Goal: Task Accomplishment & Management: Manage account settings

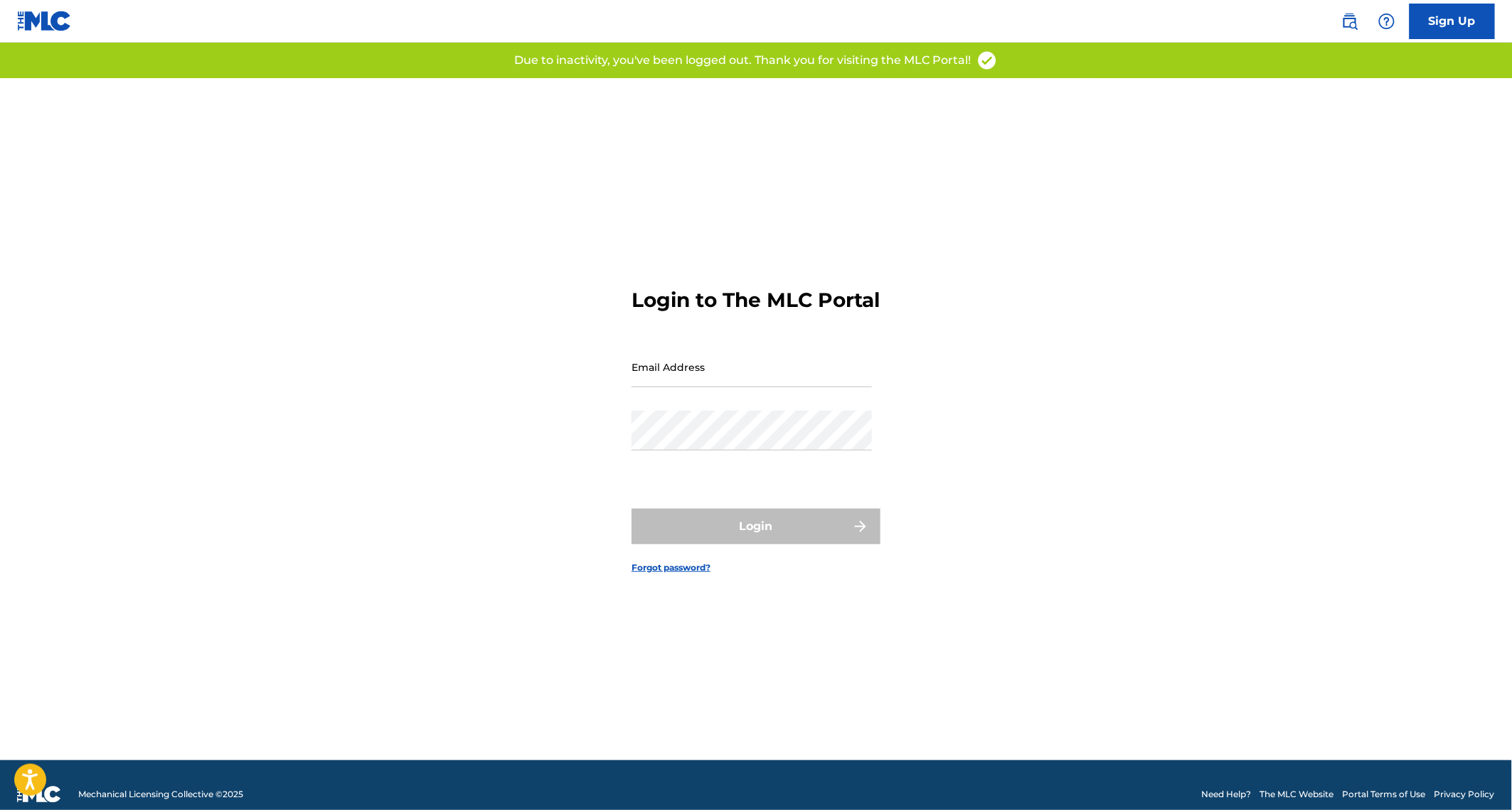
click at [672, 388] on input "Email Address" at bounding box center [752, 367] width 240 height 41
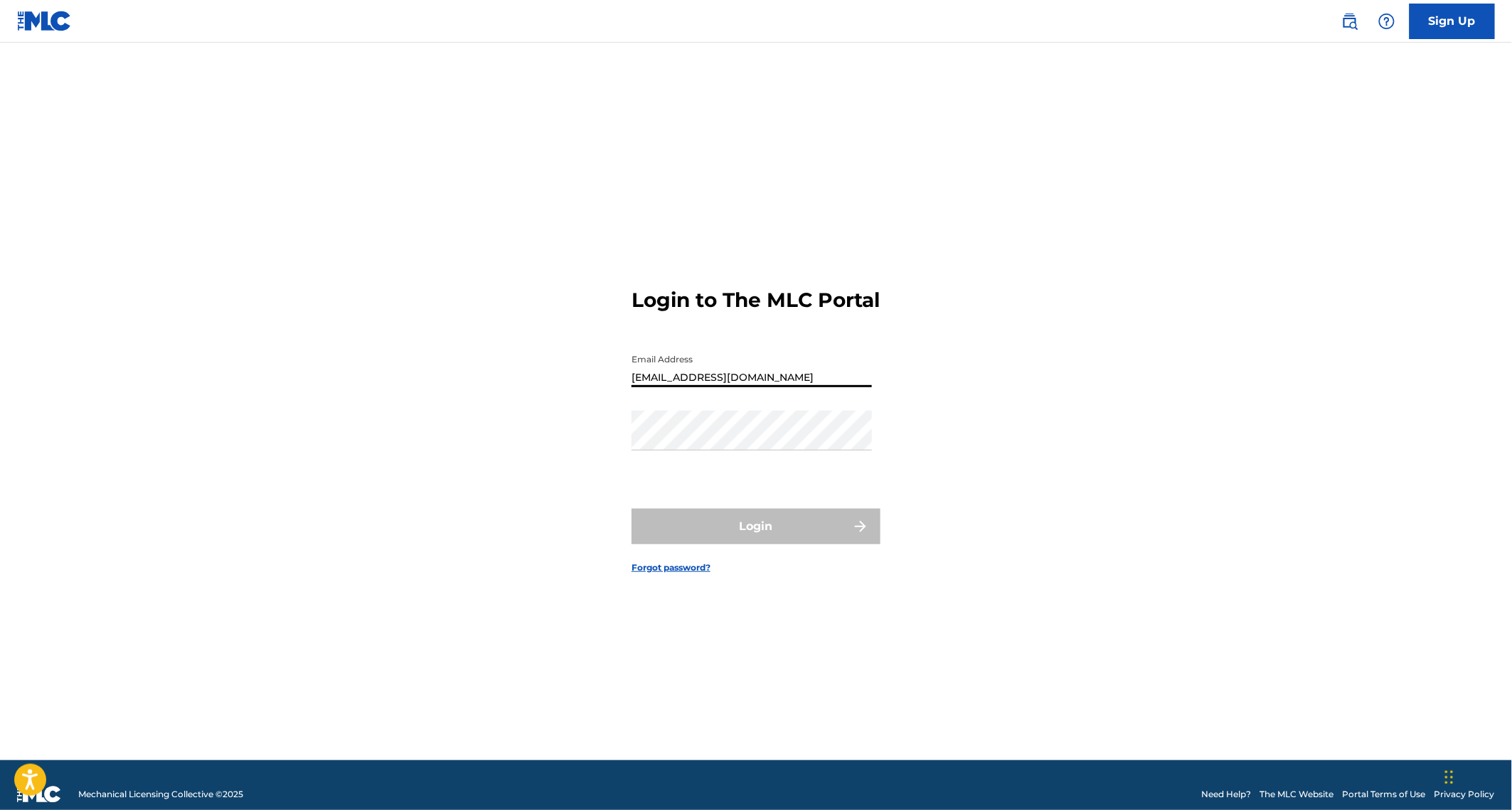
type input "[EMAIL_ADDRESS][DOMAIN_NAME]"
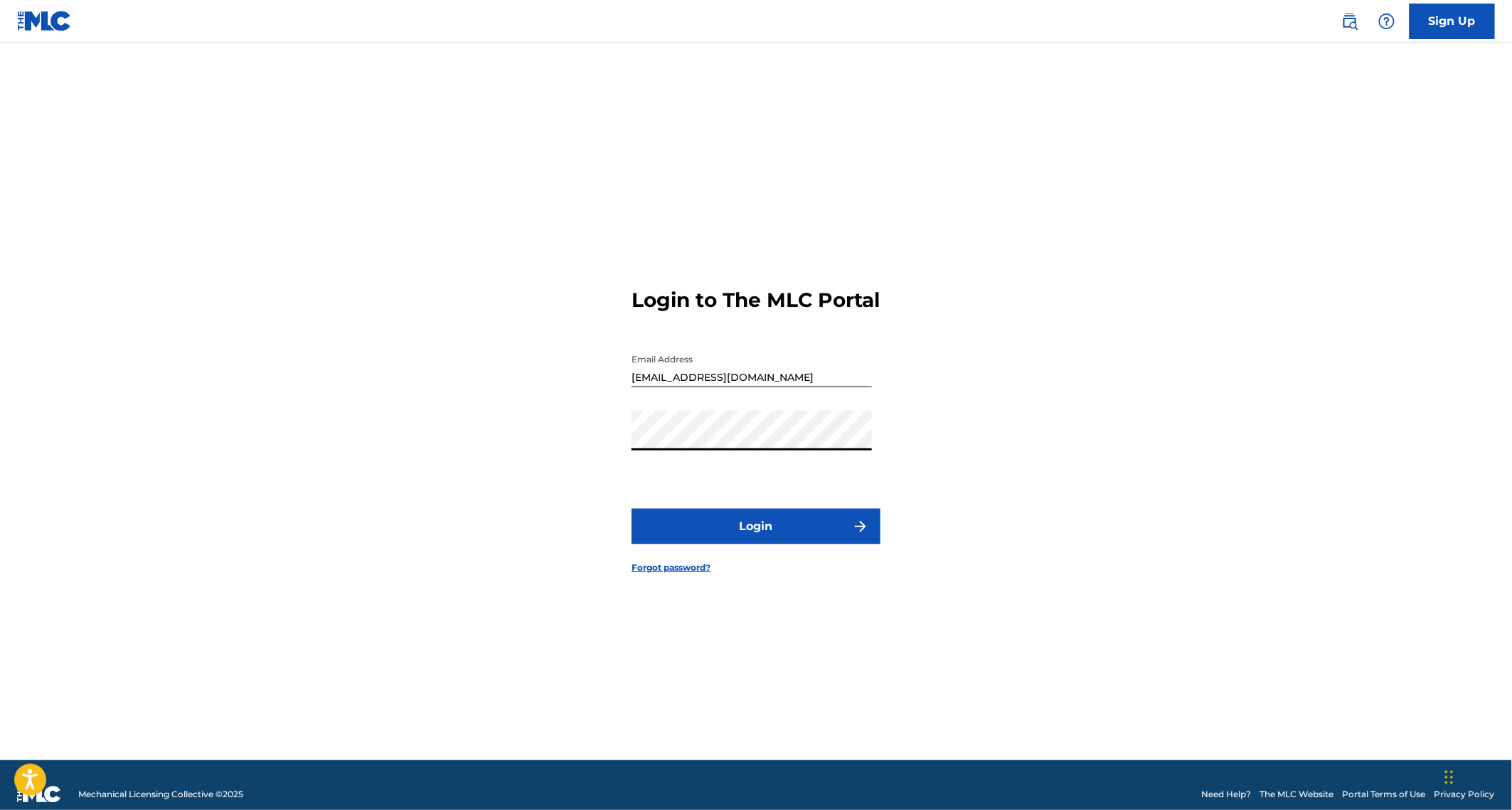
click at [631, 509] on button "Login" at bounding box center [756, 526] width 249 height 36
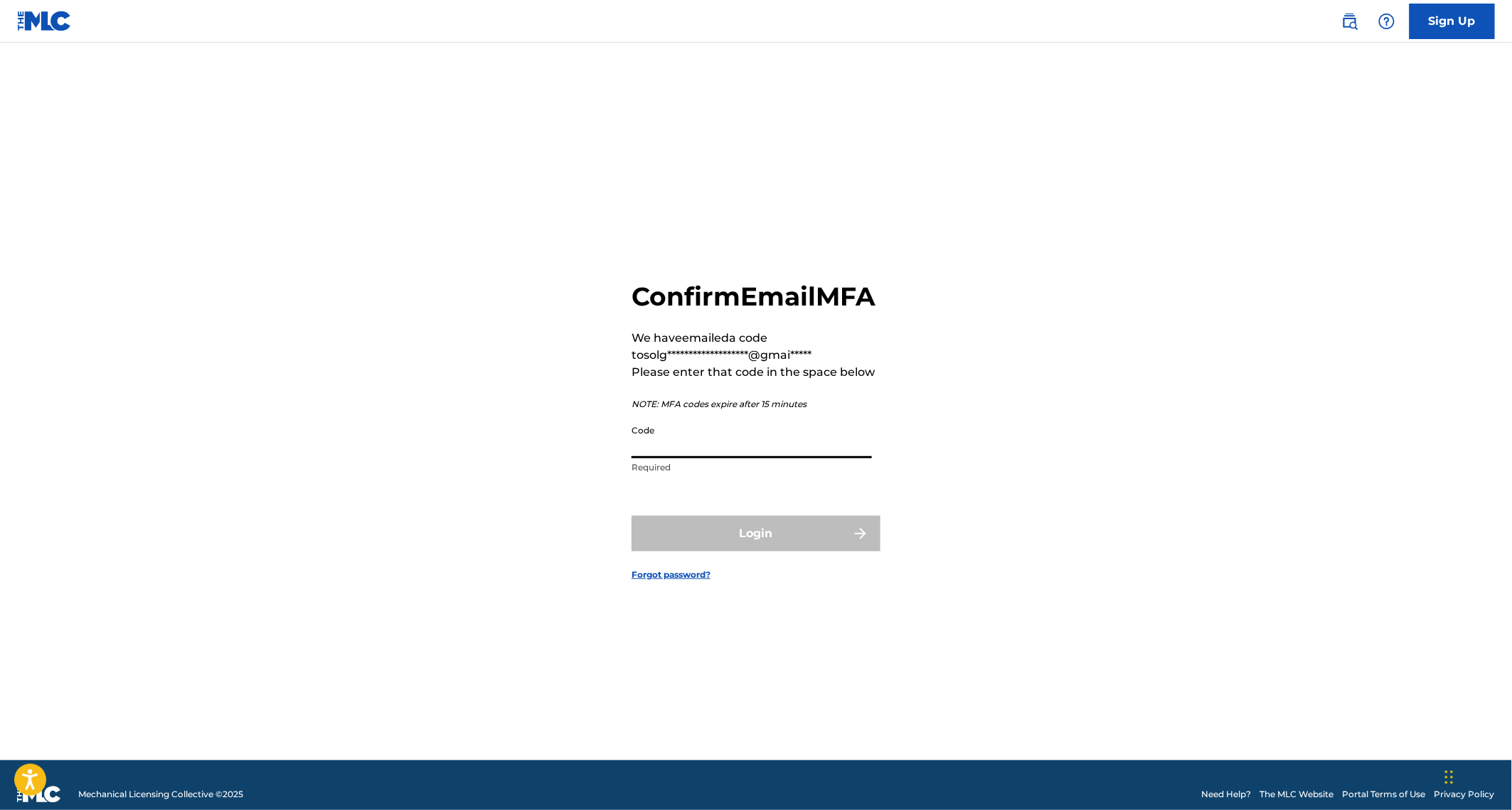
click at [657, 459] on input "Code" at bounding box center [752, 438] width 240 height 41
paste input "156155"
type input "156155"
click at [789, 541] on button "Login" at bounding box center [756, 533] width 249 height 36
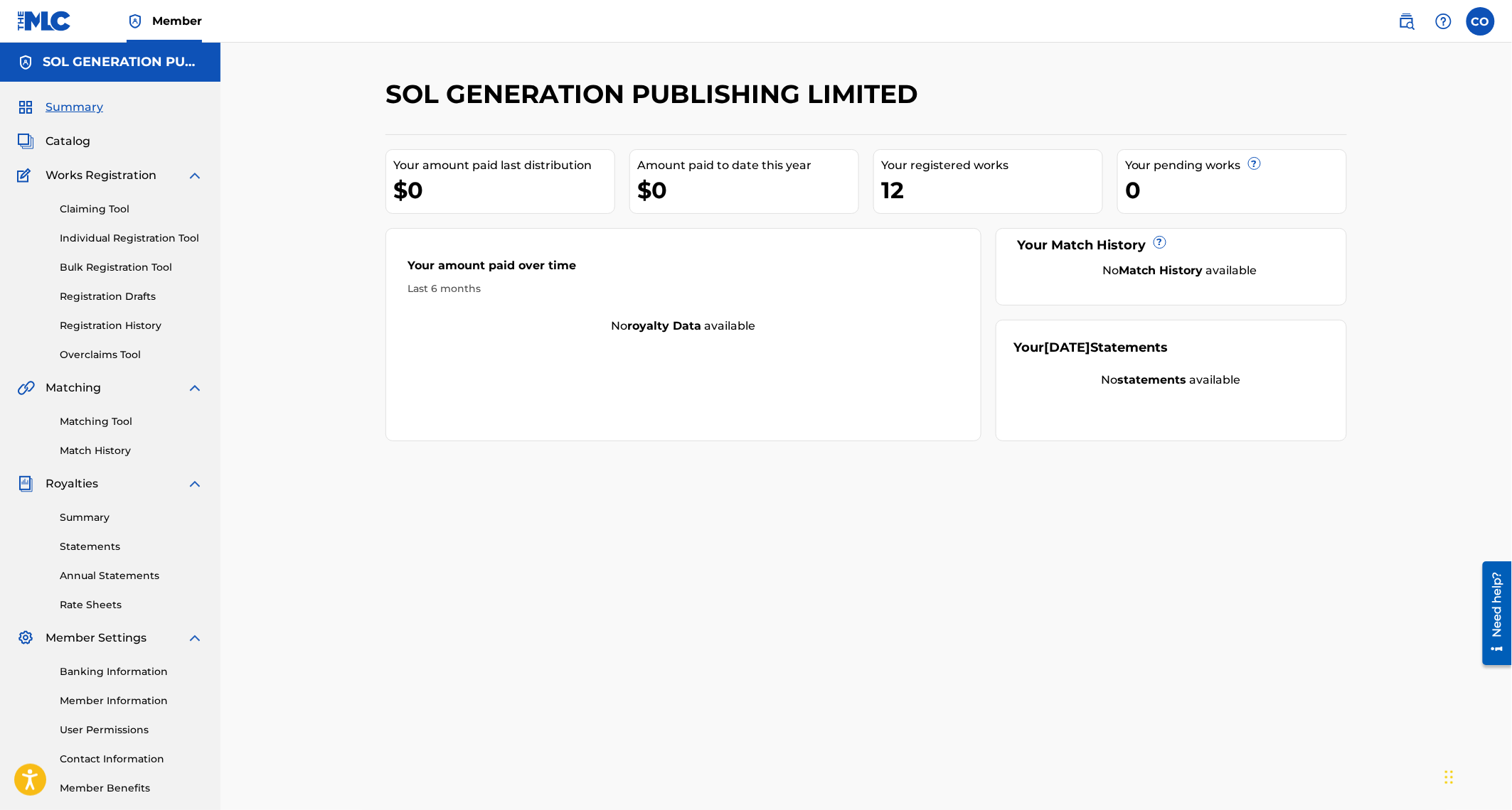
click at [115, 209] on link "Claiming Tool" at bounding box center [132, 209] width 144 height 15
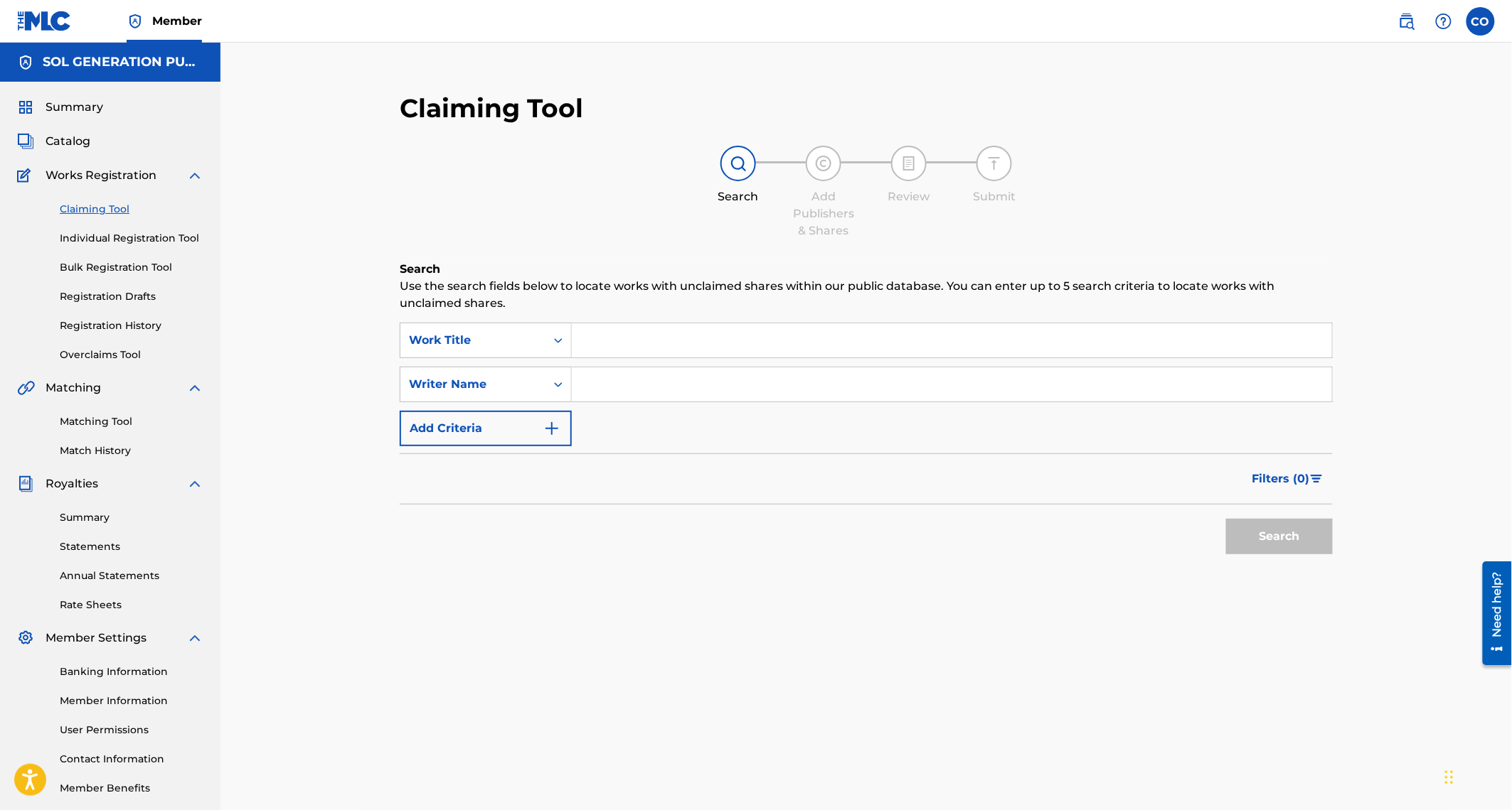
scroll to position [71, 0]
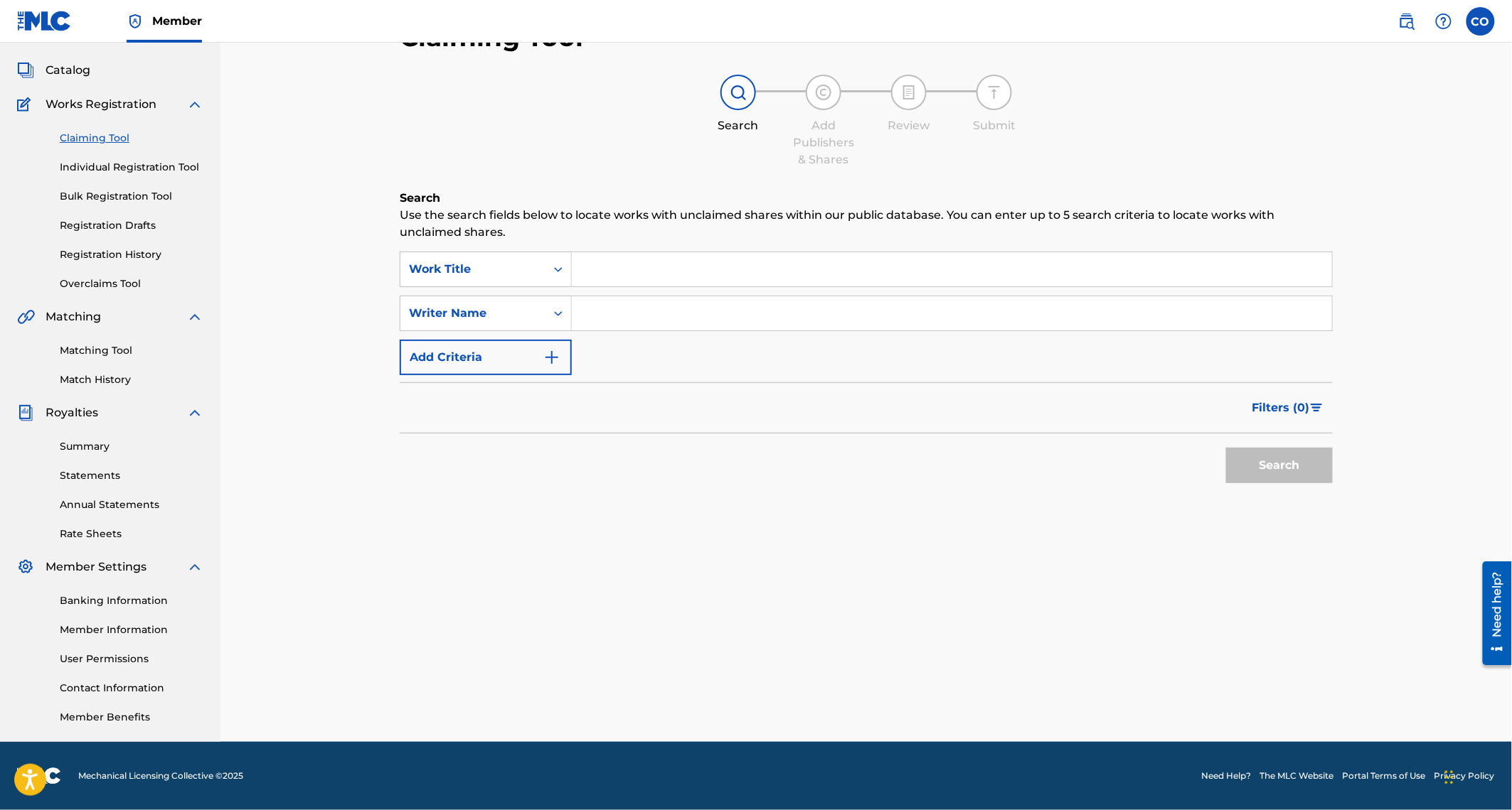
click at [69, 71] on span "Catalog" at bounding box center [68, 70] width 44 height 17
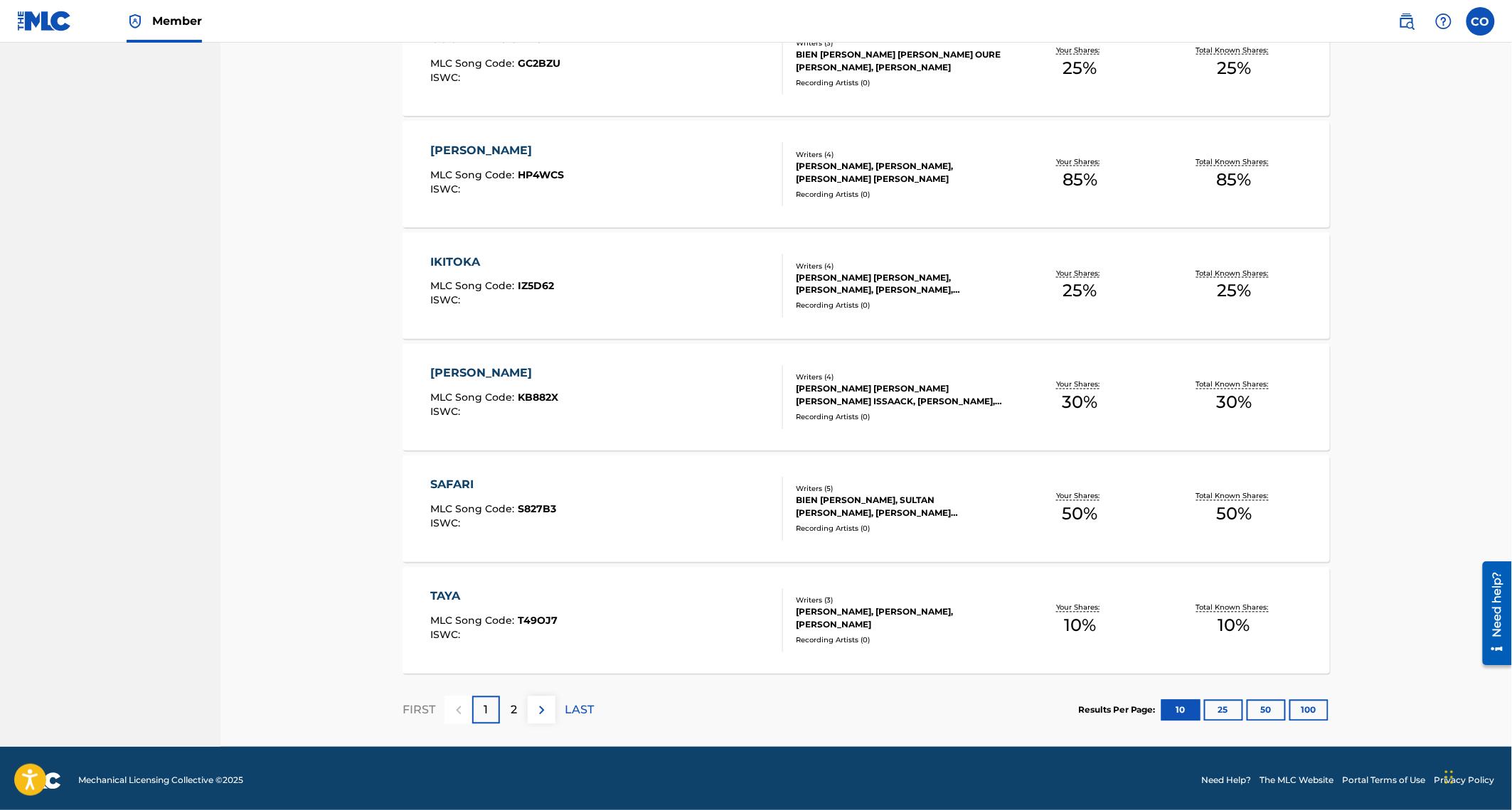
scroll to position [851, 0]
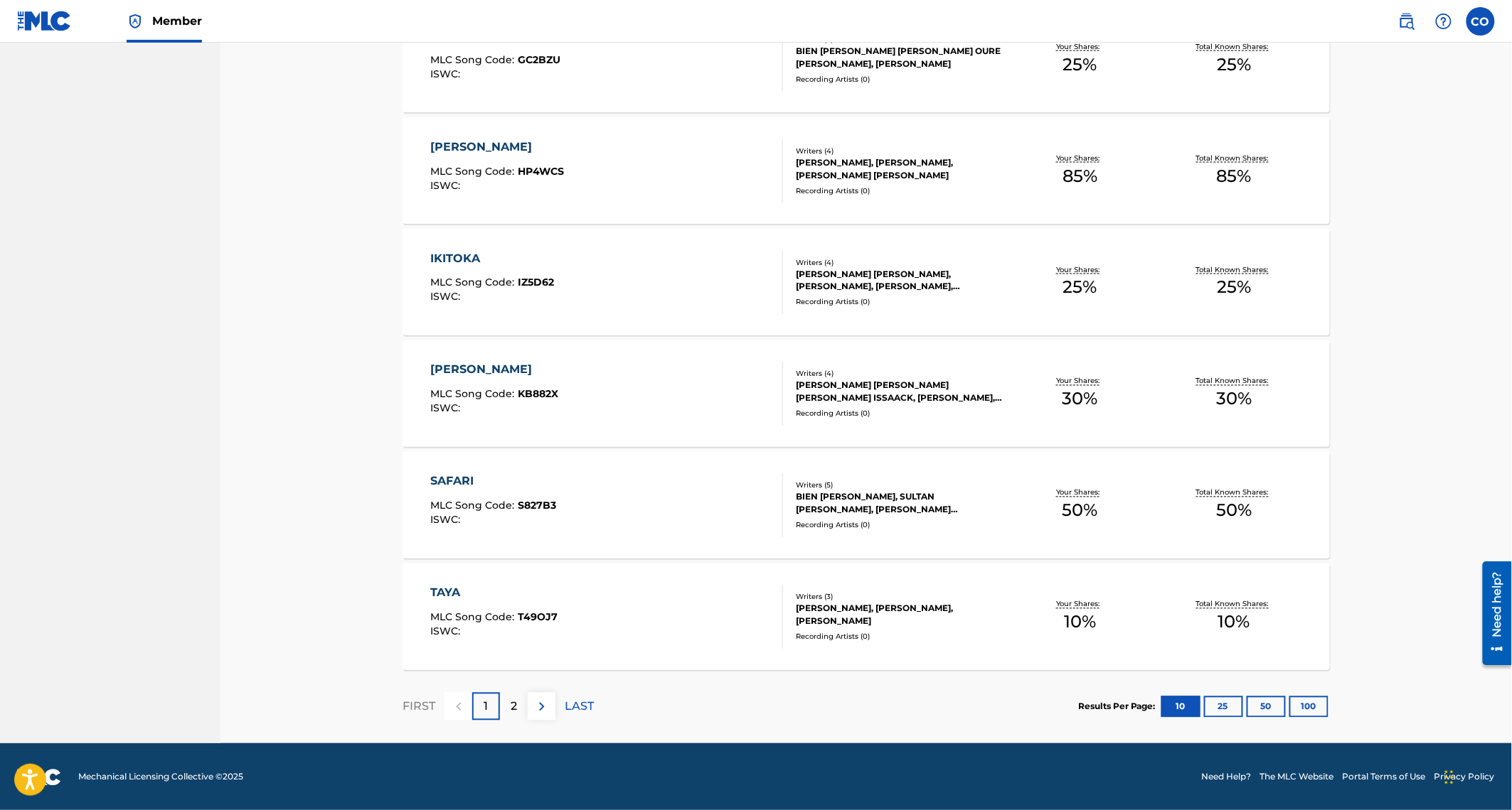
click at [513, 702] on p "2" at bounding box center [513, 707] width 6 height 17
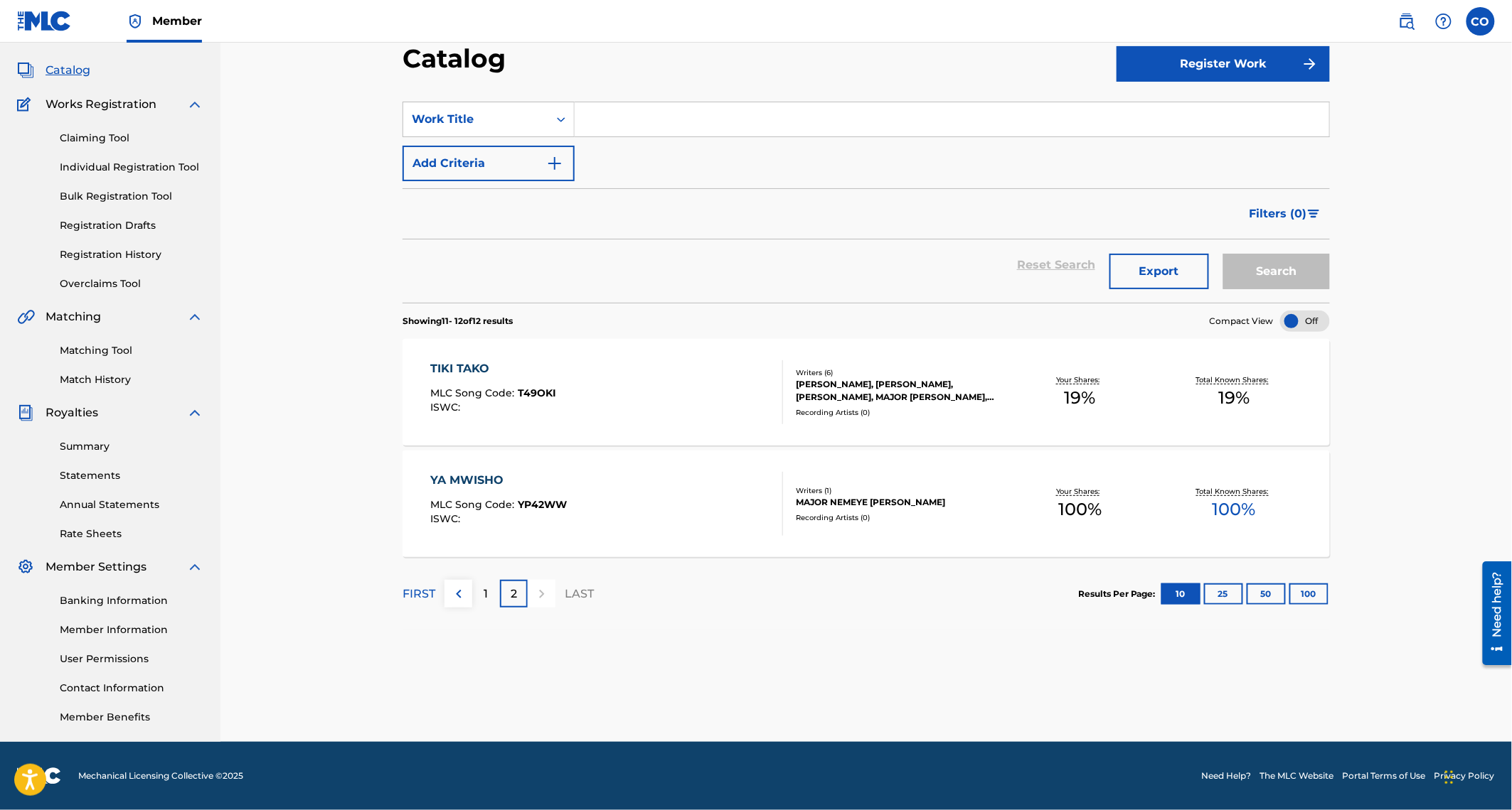
click at [453, 596] on img at bounding box center [458, 594] width 17 height 17
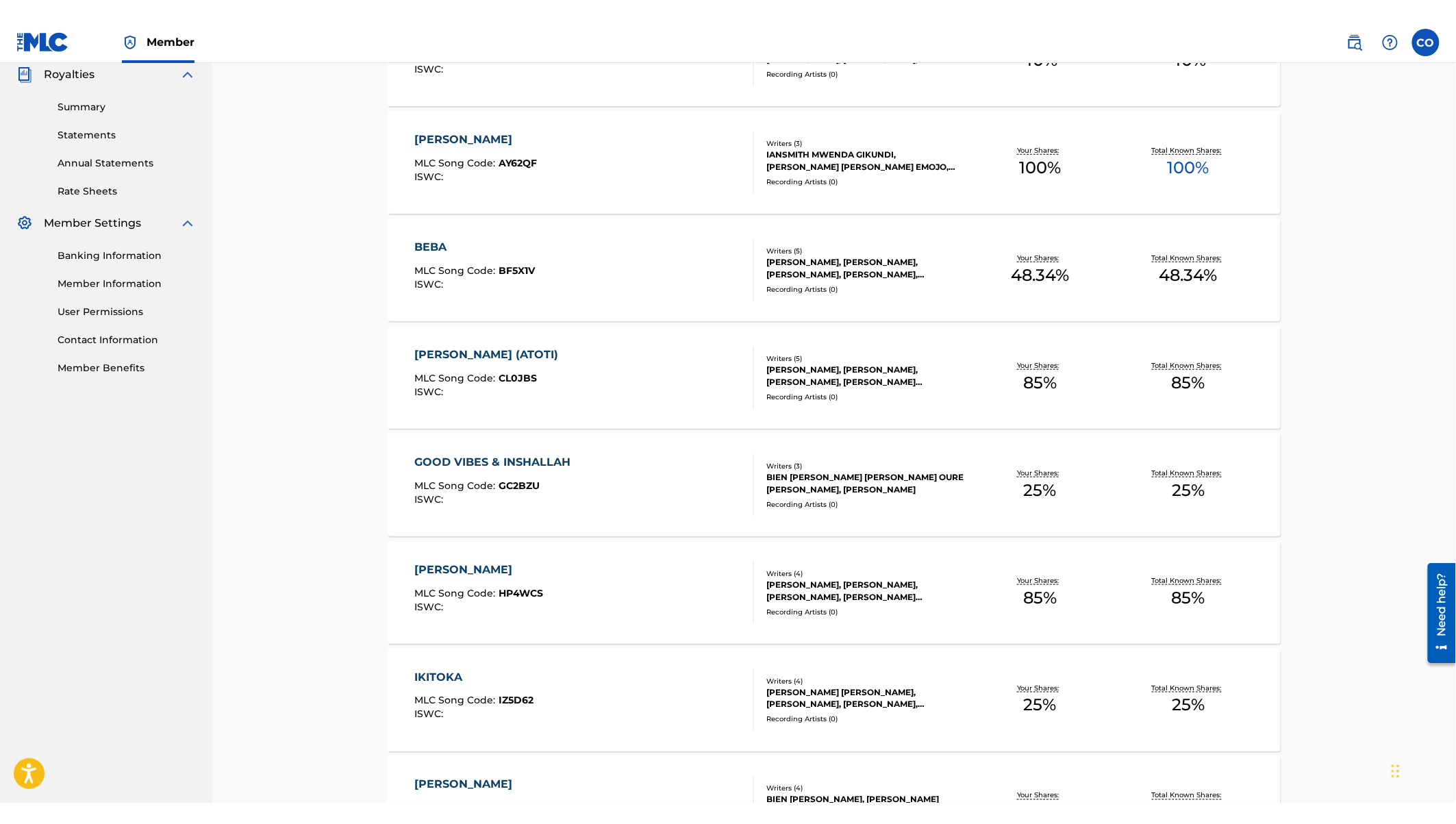
scroll to position [0, 0]
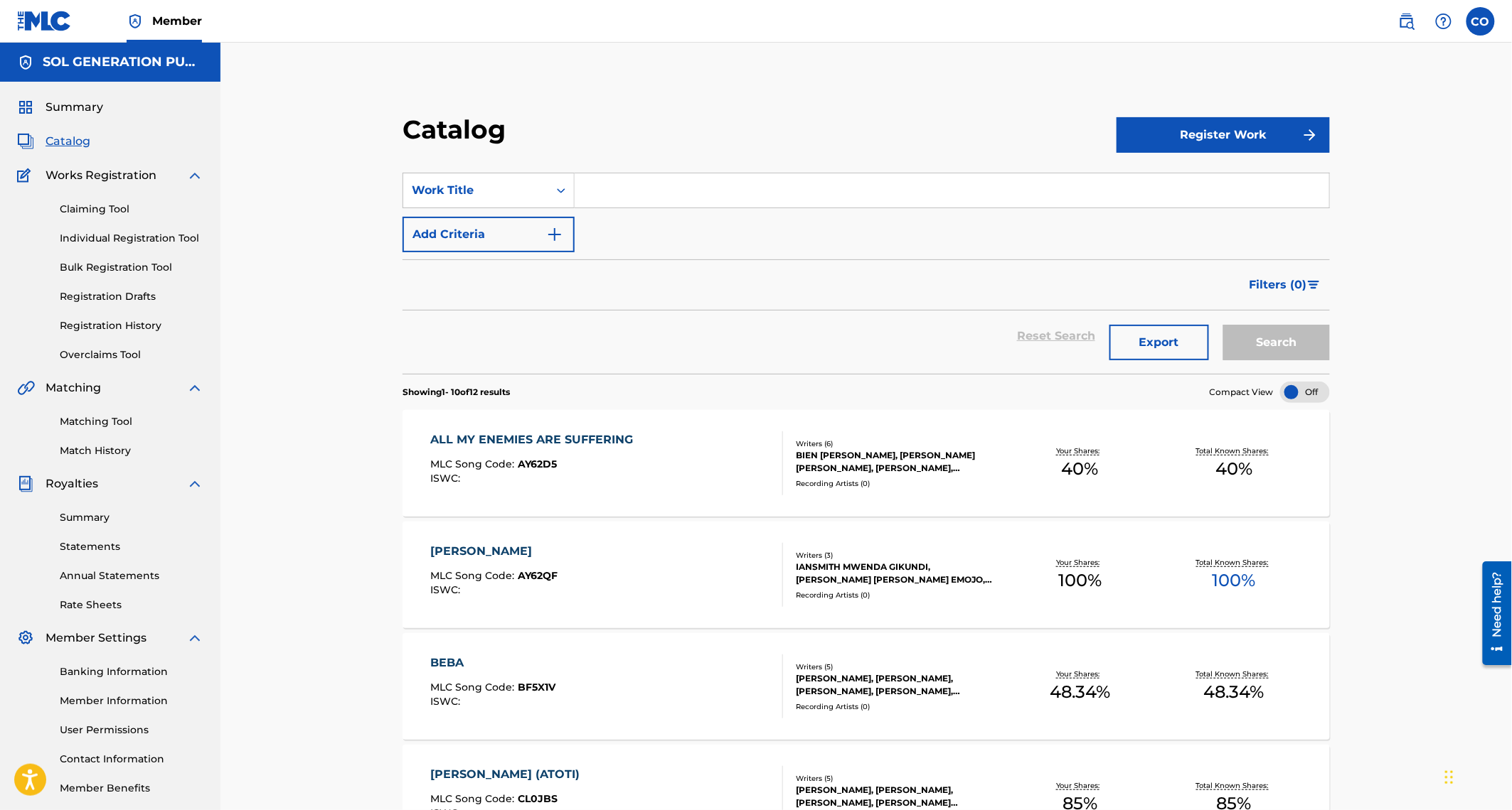
click at [68, 136] on span "Catalog" at bounding box center [68, 141] width 44 height 17
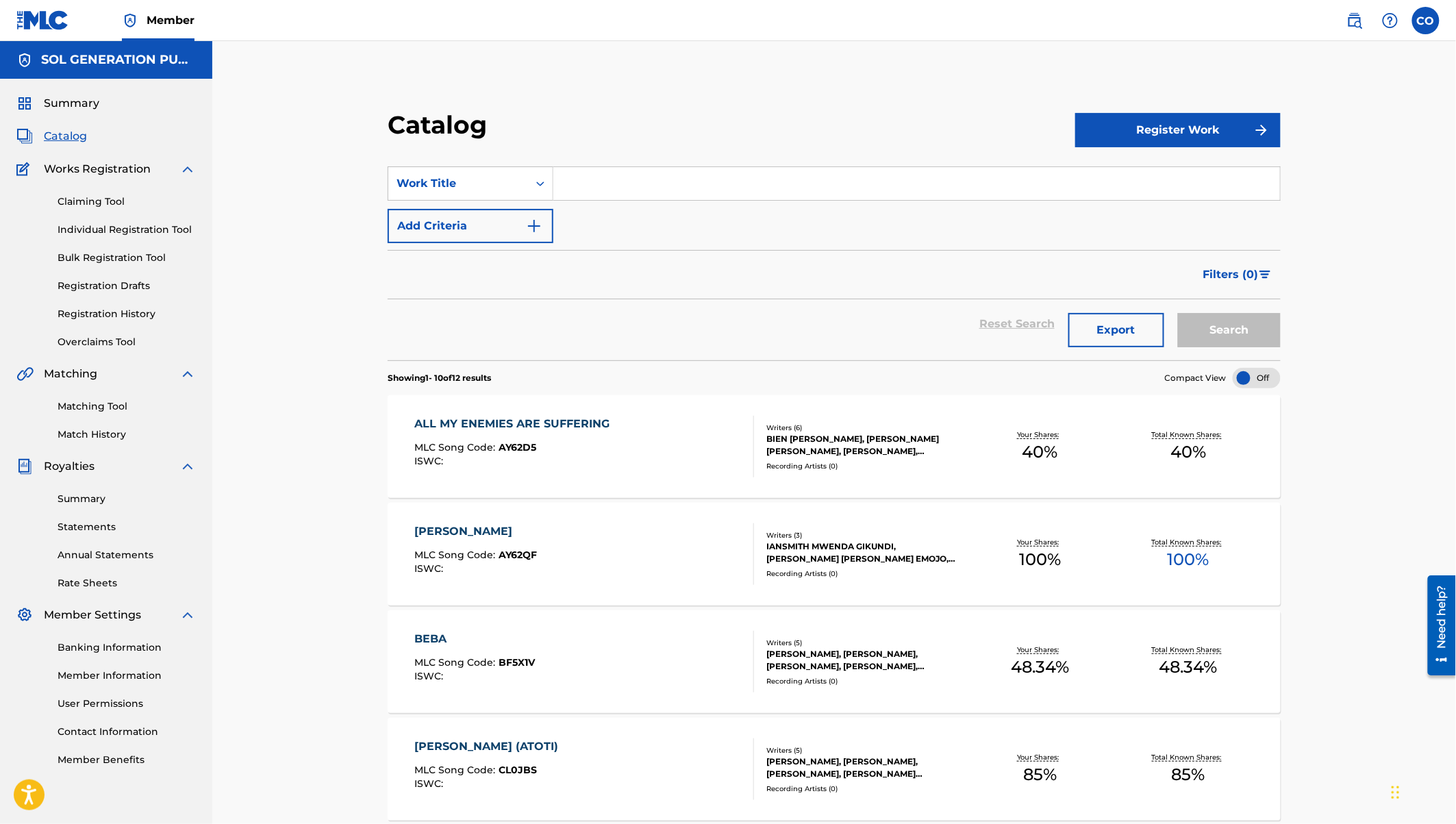
click at [90, 200] on link "Claiming Tool" at bounding box center [127, 201] width 139 height 15
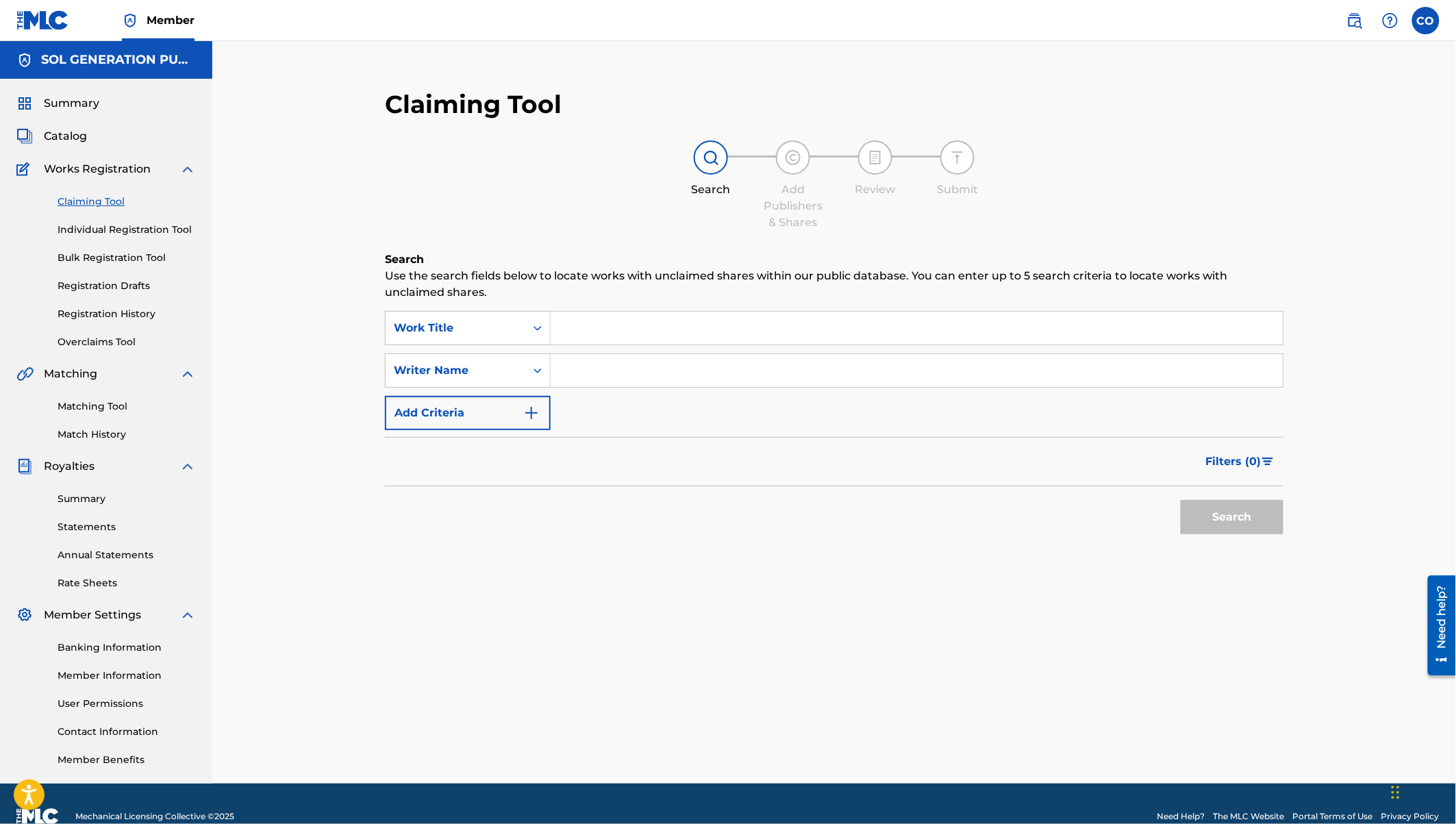
click at [600, 325] on input "Search Form" at bounding box center [916, 328] width 732 height 33
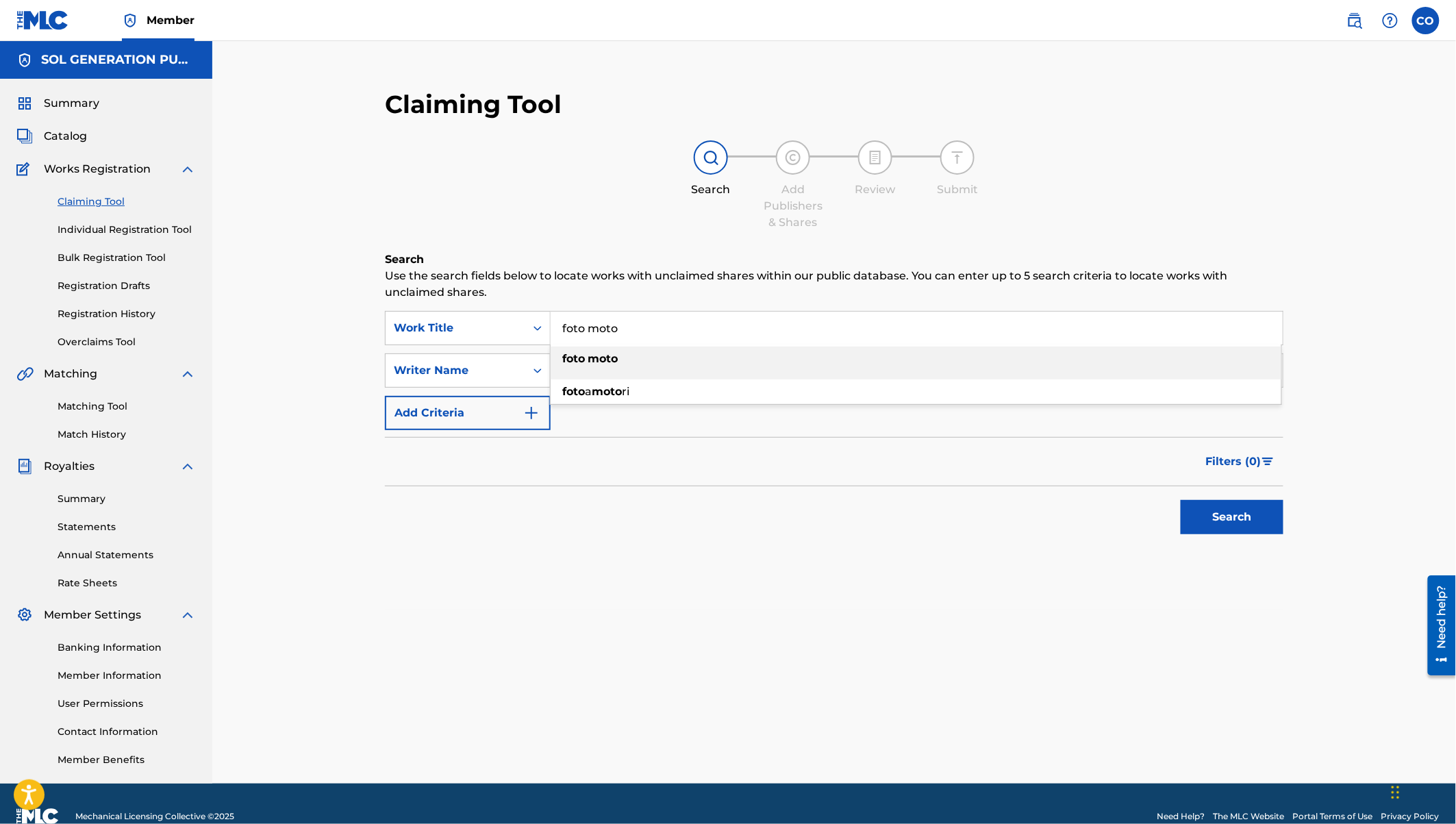
type input "foto moto"
click at [593, 358] on strong "moto" at bounding box center [602, 358] width 30 height 13
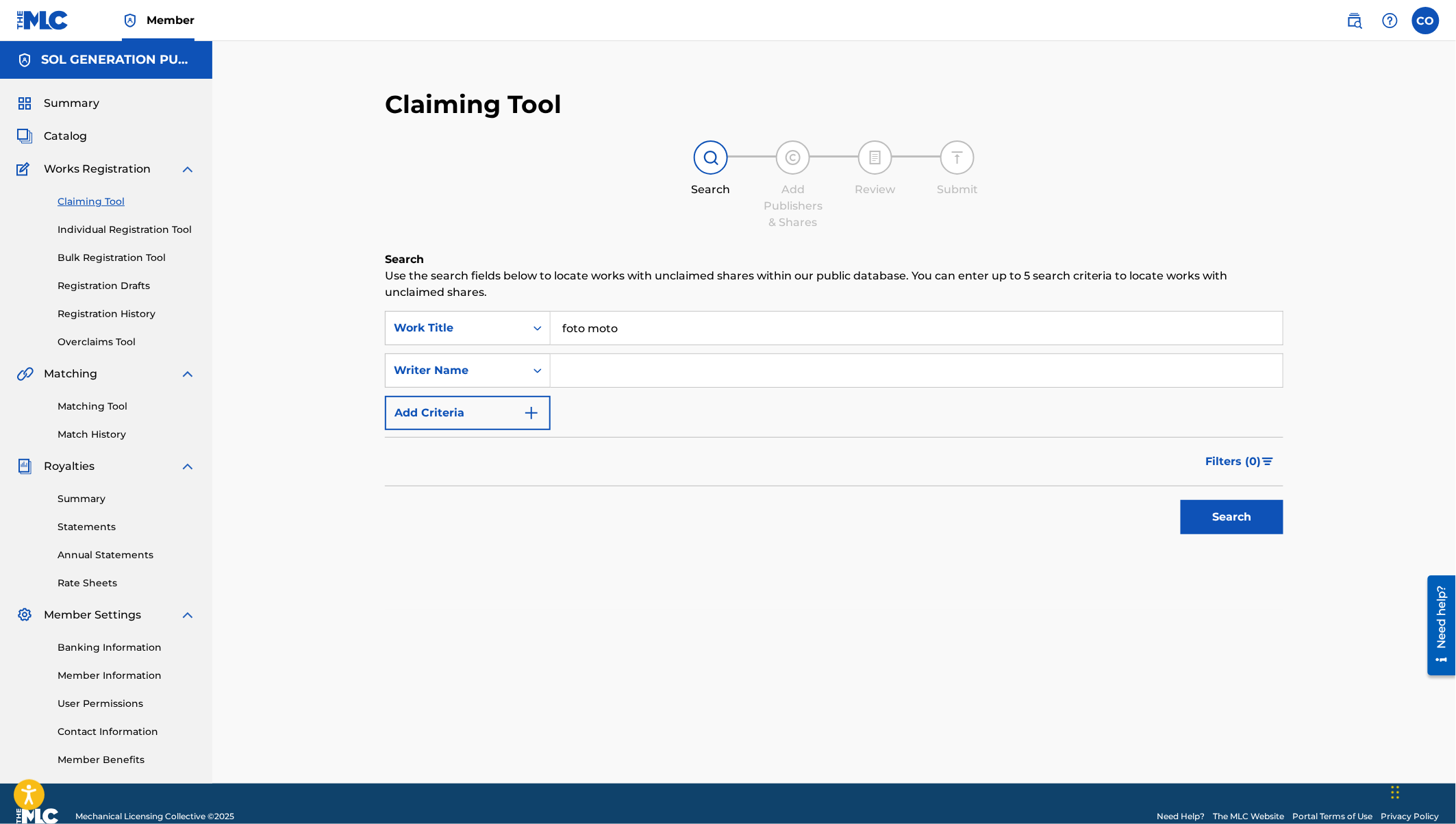
click at [1259, 517] on button "Search" at bounding box center [1232, 517] width 103 height 34
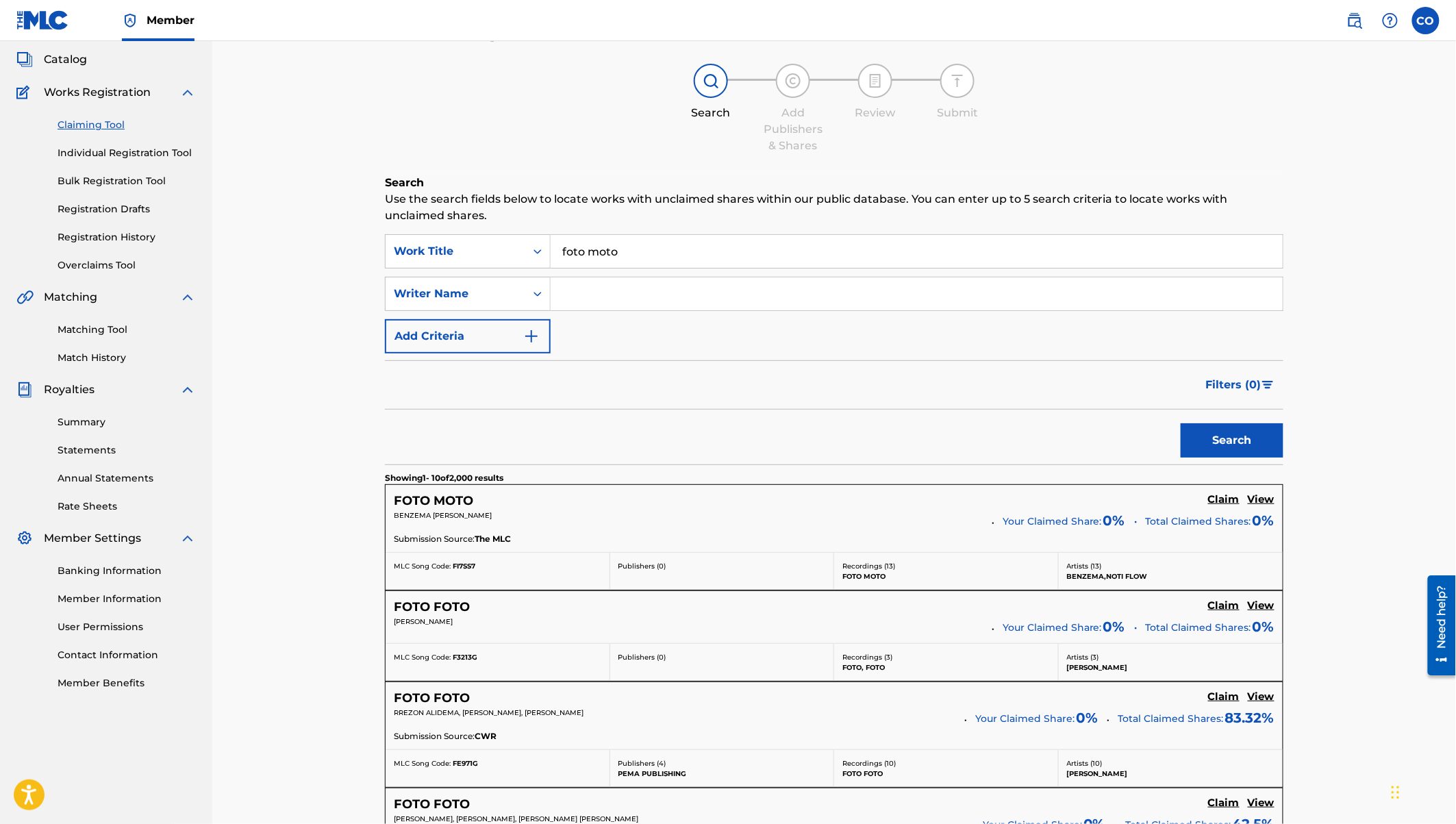
scroll to position [77, 0]
click at [1262, 493] on h5 "View" at bounding box center [1261, 499] width 27 height 13
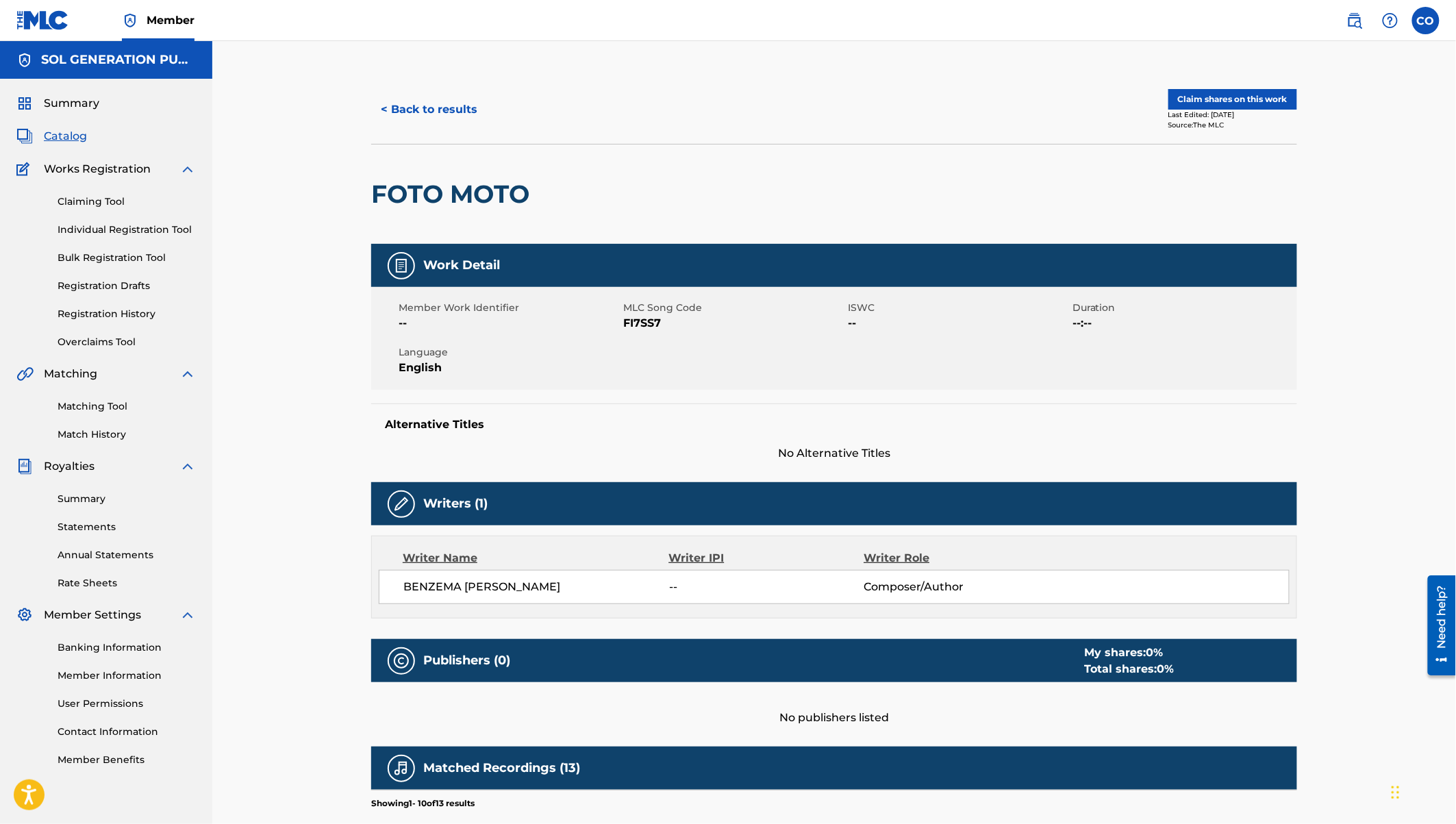
click at [1210, 98] on button "Claim shares on this work" at bounding box center [1232, 99] width 128 height 21
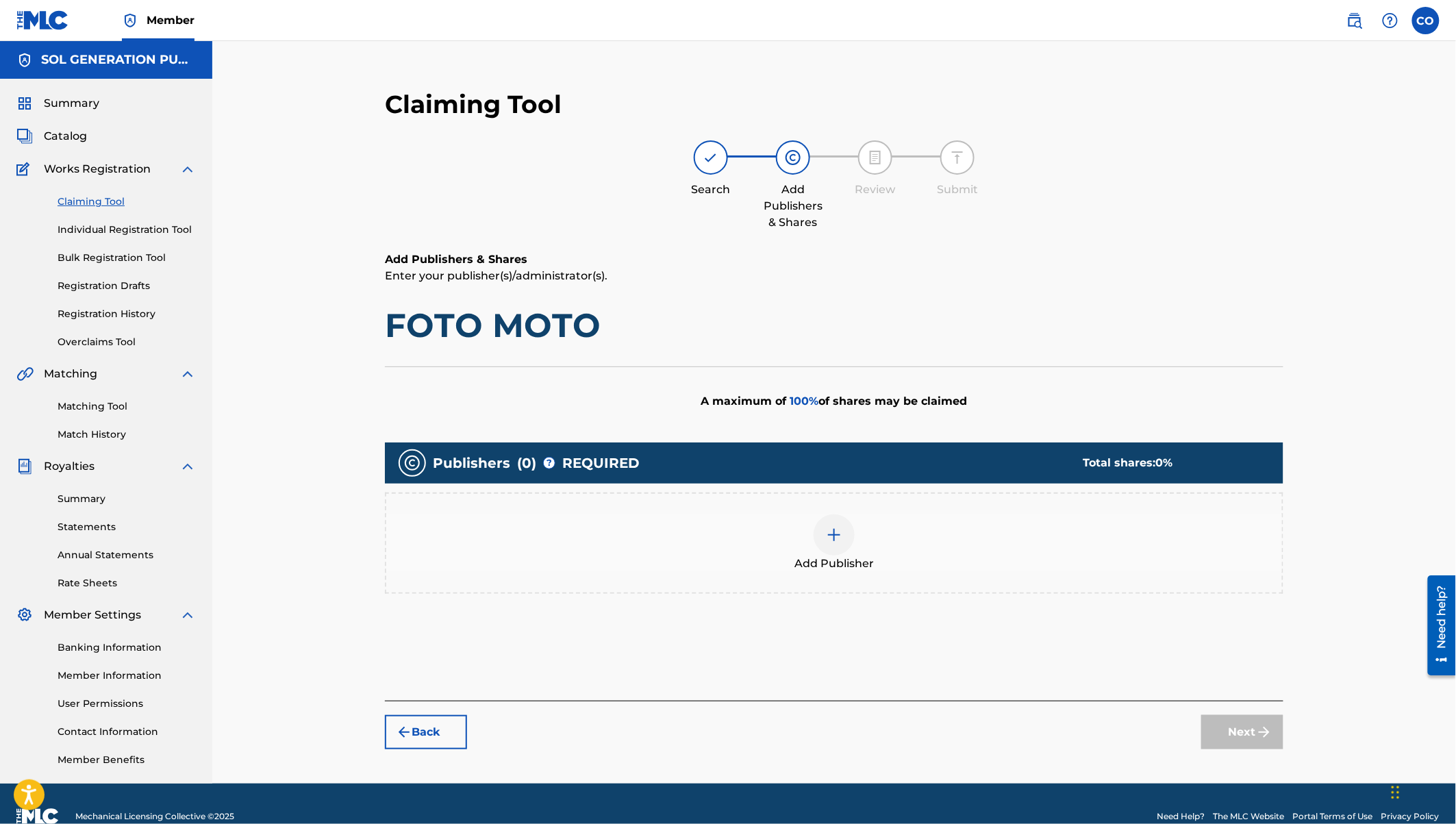
click at [842, 531] on img at bounding box center [833, 534] width 16 height 16
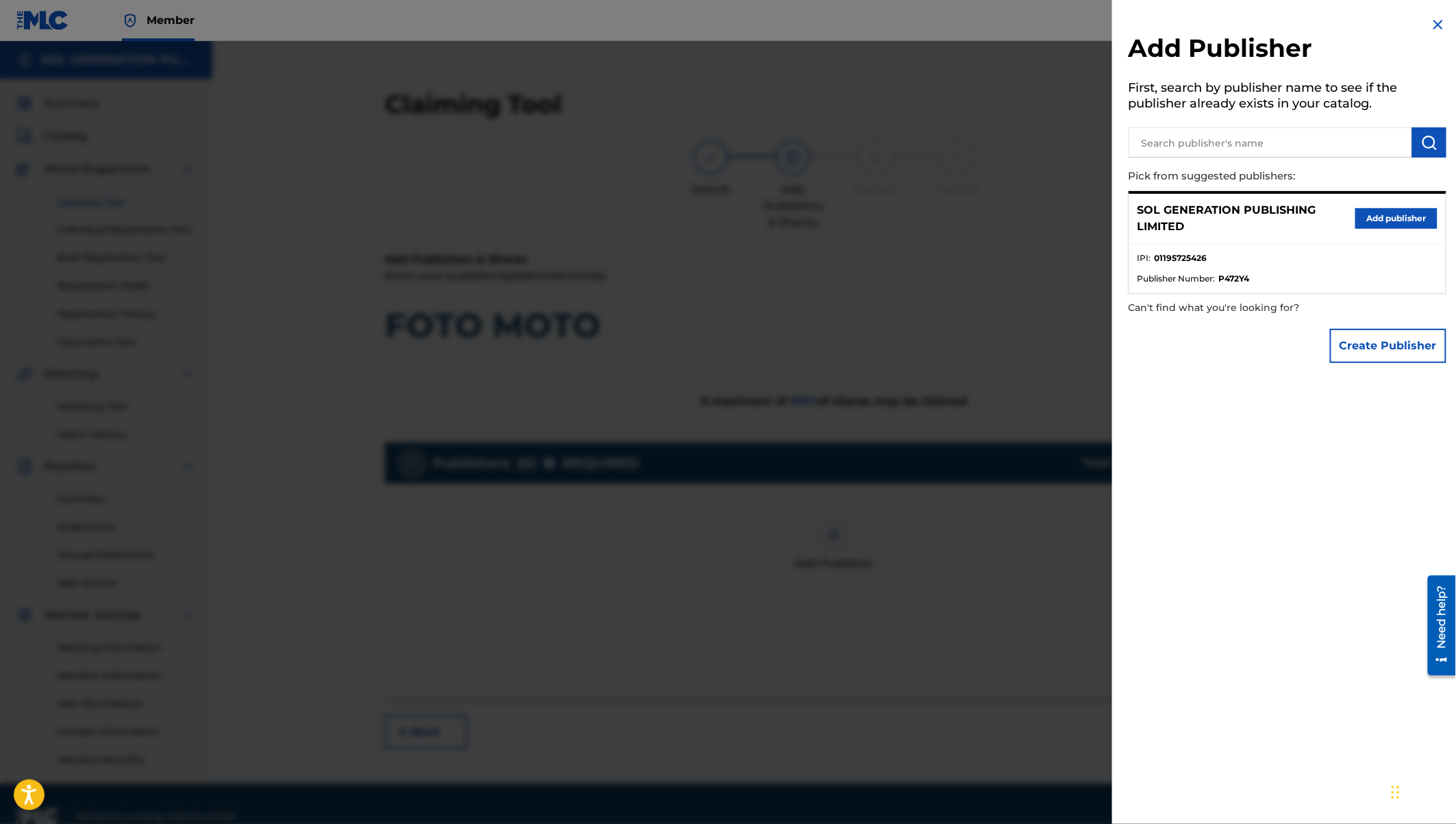
click at [1381, 218] on button "Add publisher" at bounding box center [1396, 218] width 82 height 21
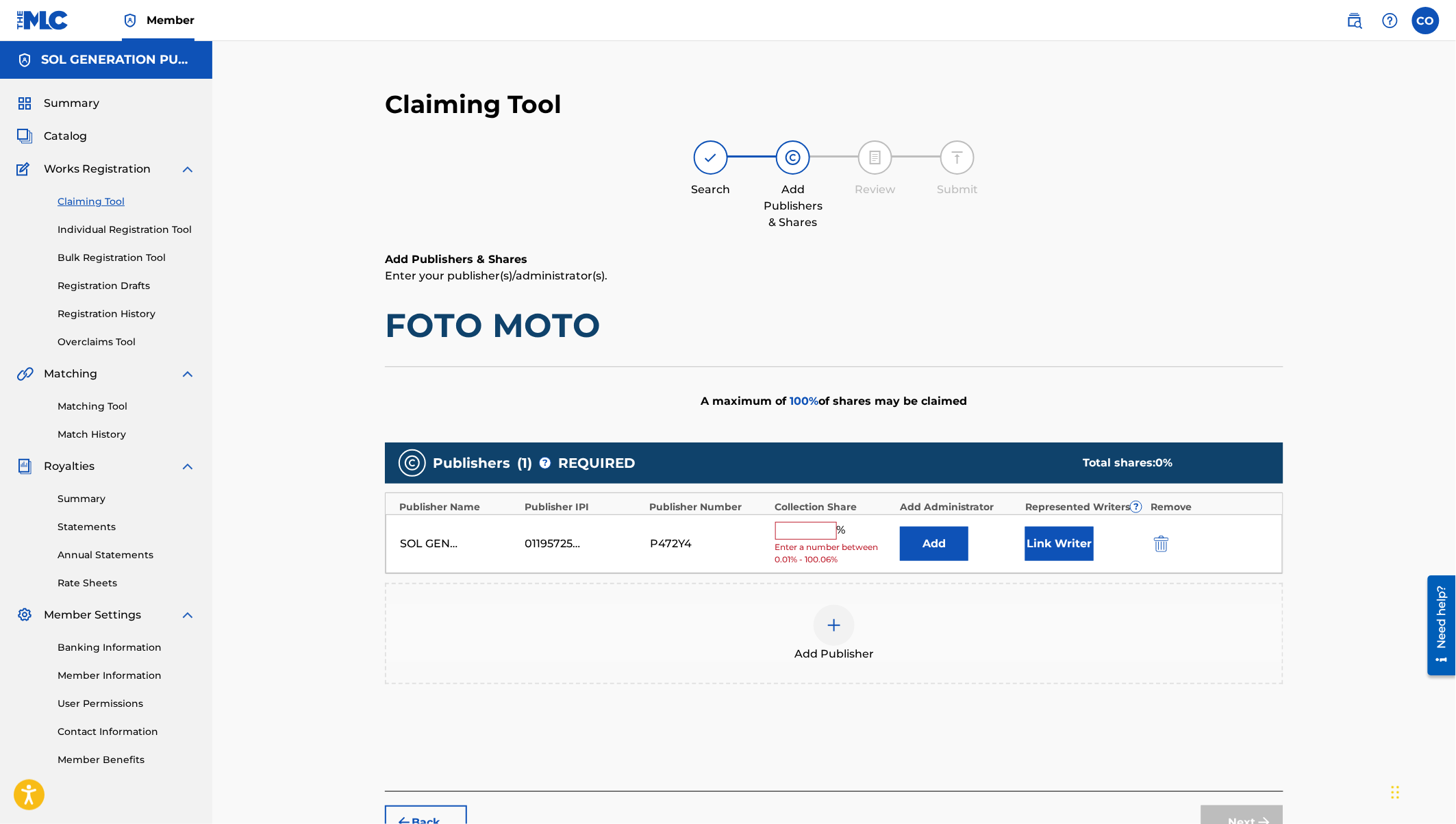
click at [795, 534] on input "text" at bounding box center [806, 530] width 62 height 18
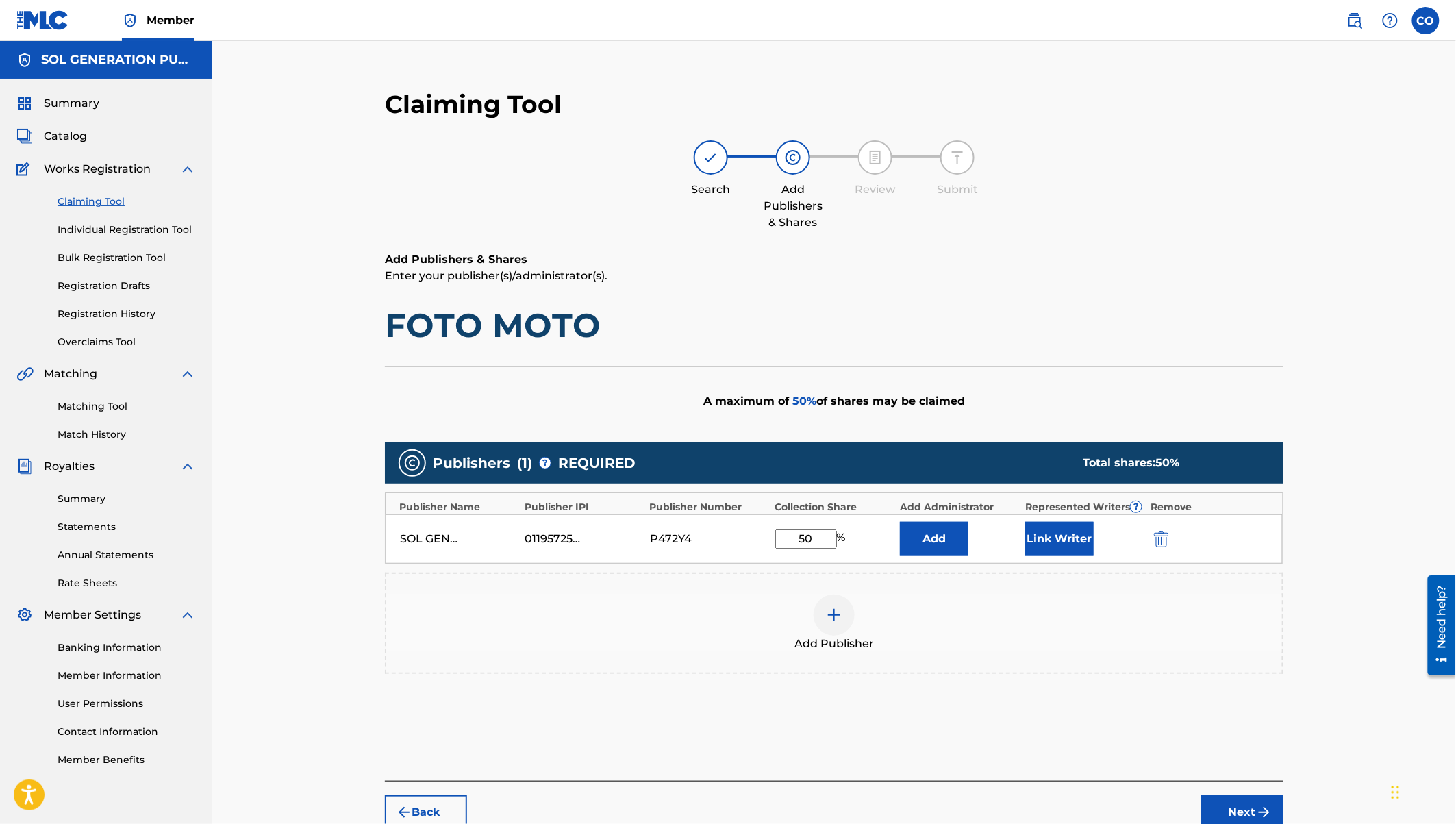
type input "50"
click at [1054, 540] on button "Link Writer" at bounding box center [1059, 539] width 69 height 34
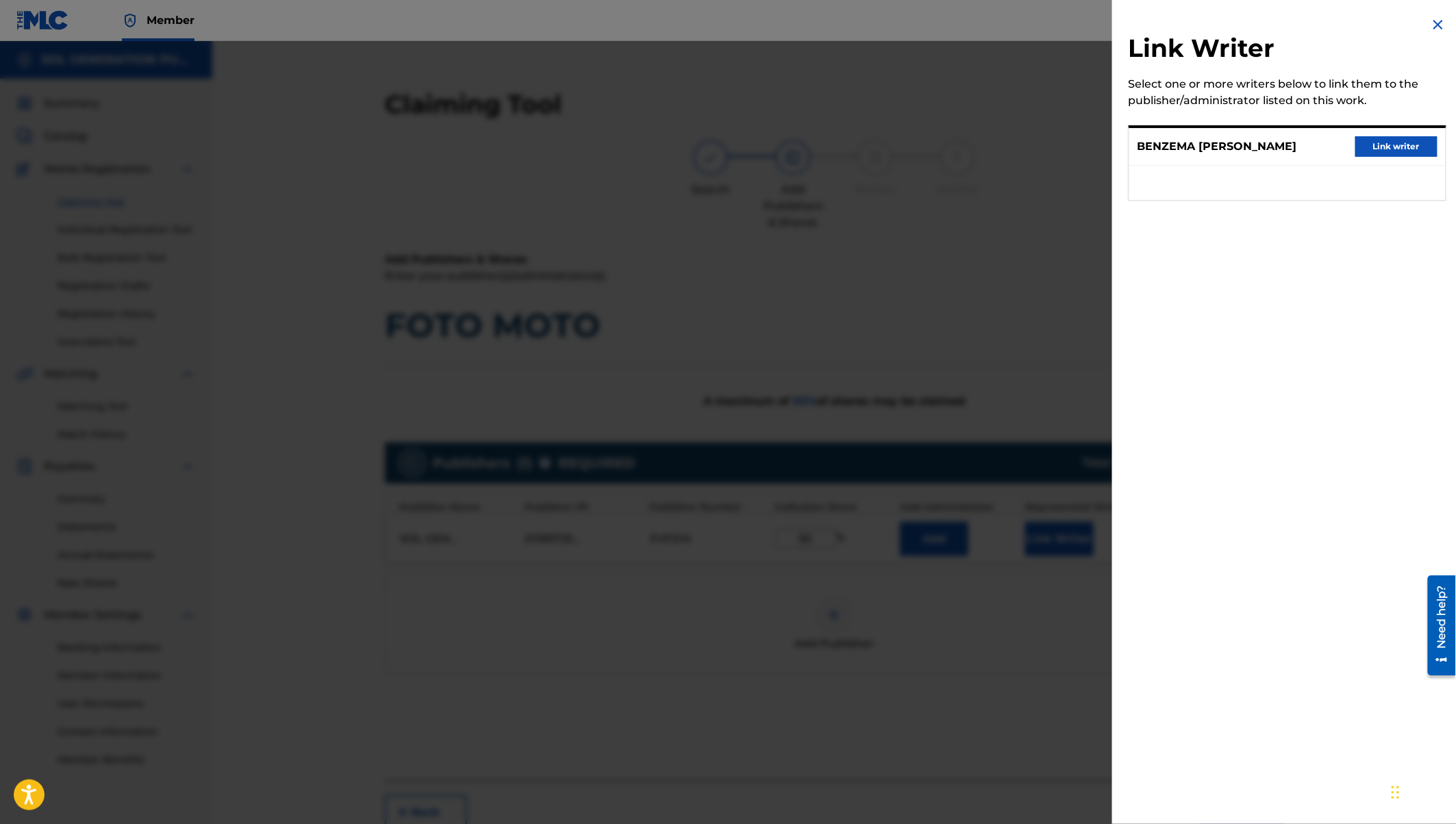
click at [1437, 23] on img at bounding box center [1437, 24] width 16 height 16
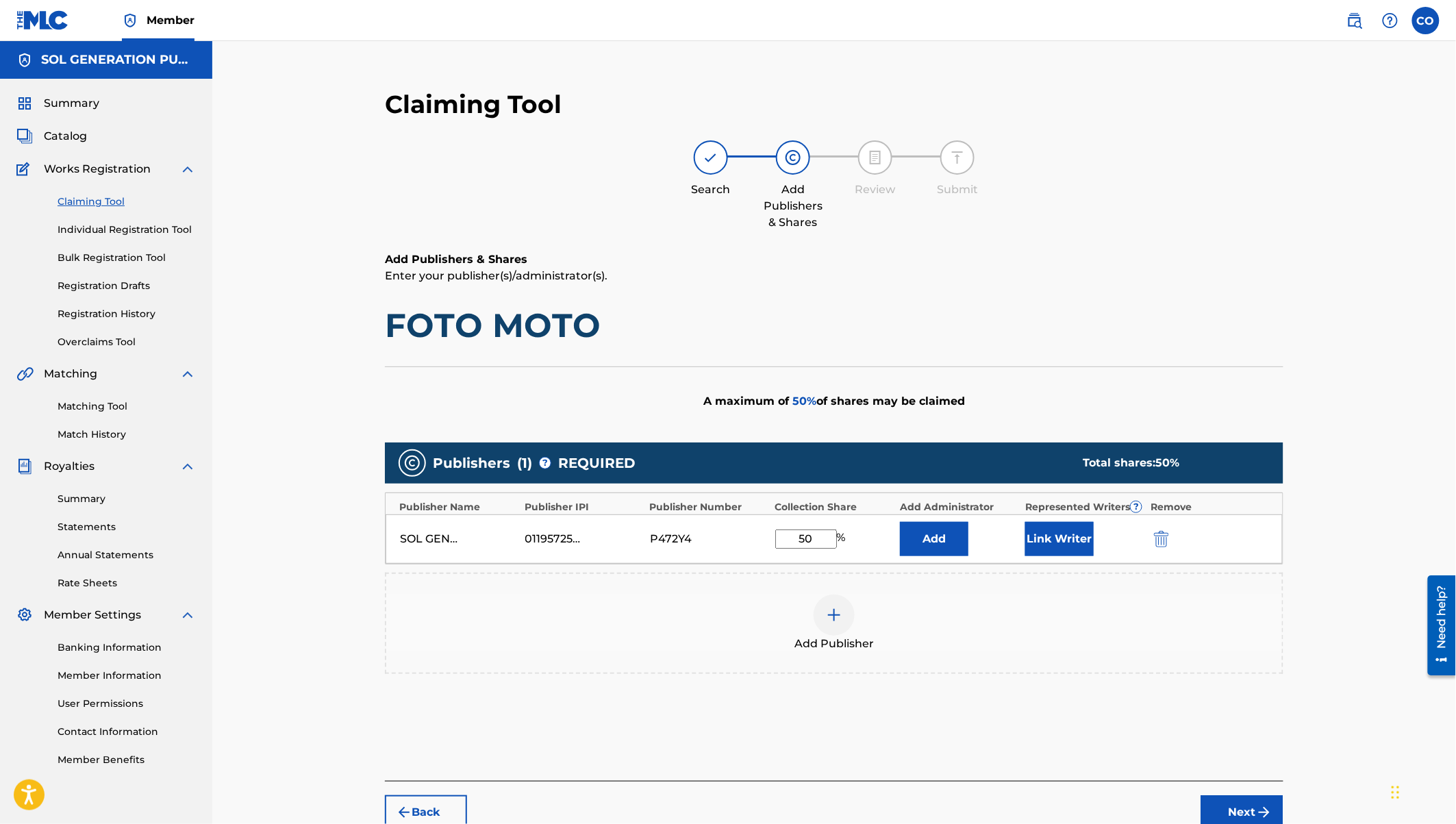
click at [1238, 780] on button "Next" at bounding box center [1242, 812] width 82 height 34
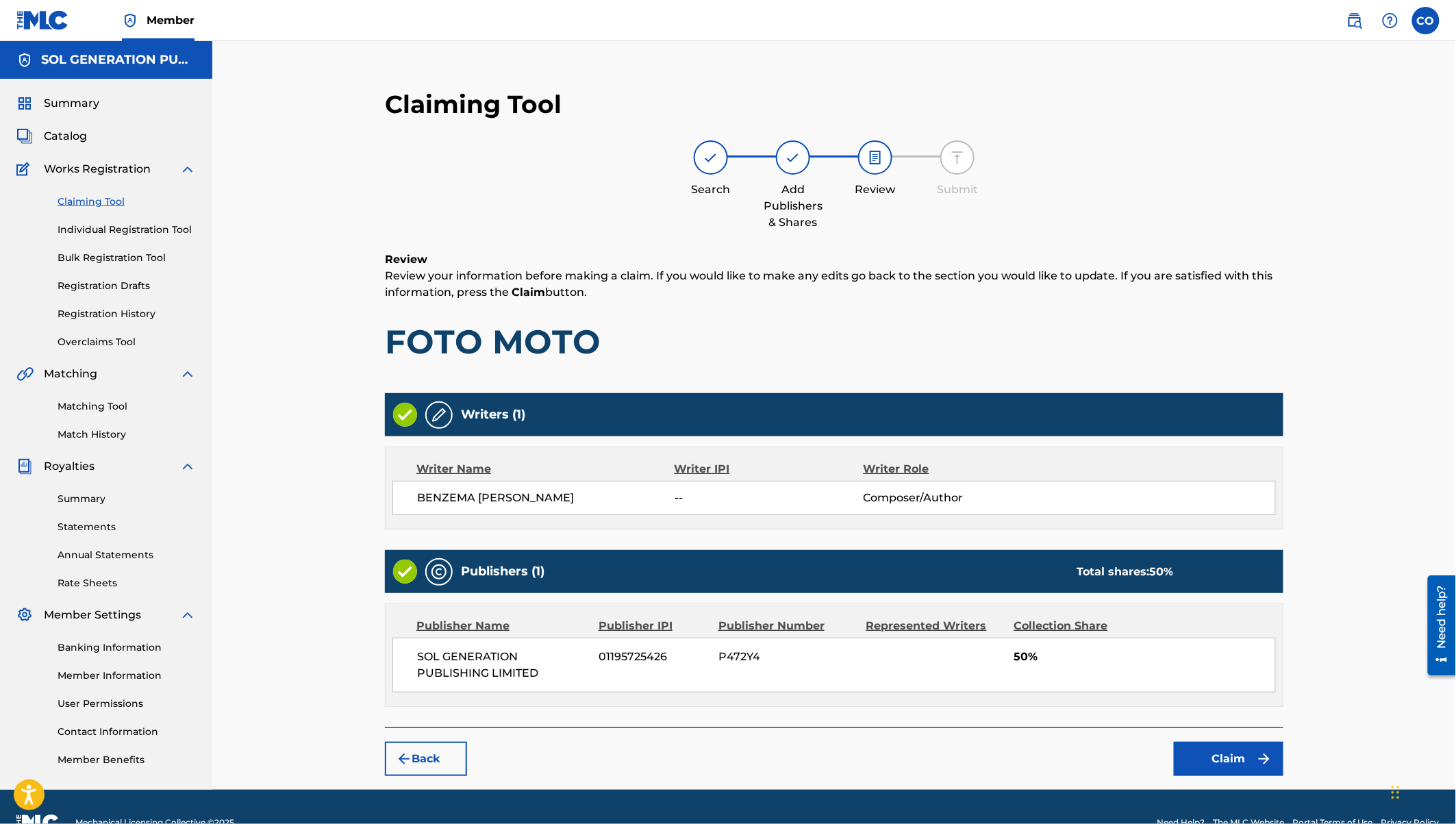
scroll to position [29, 0]
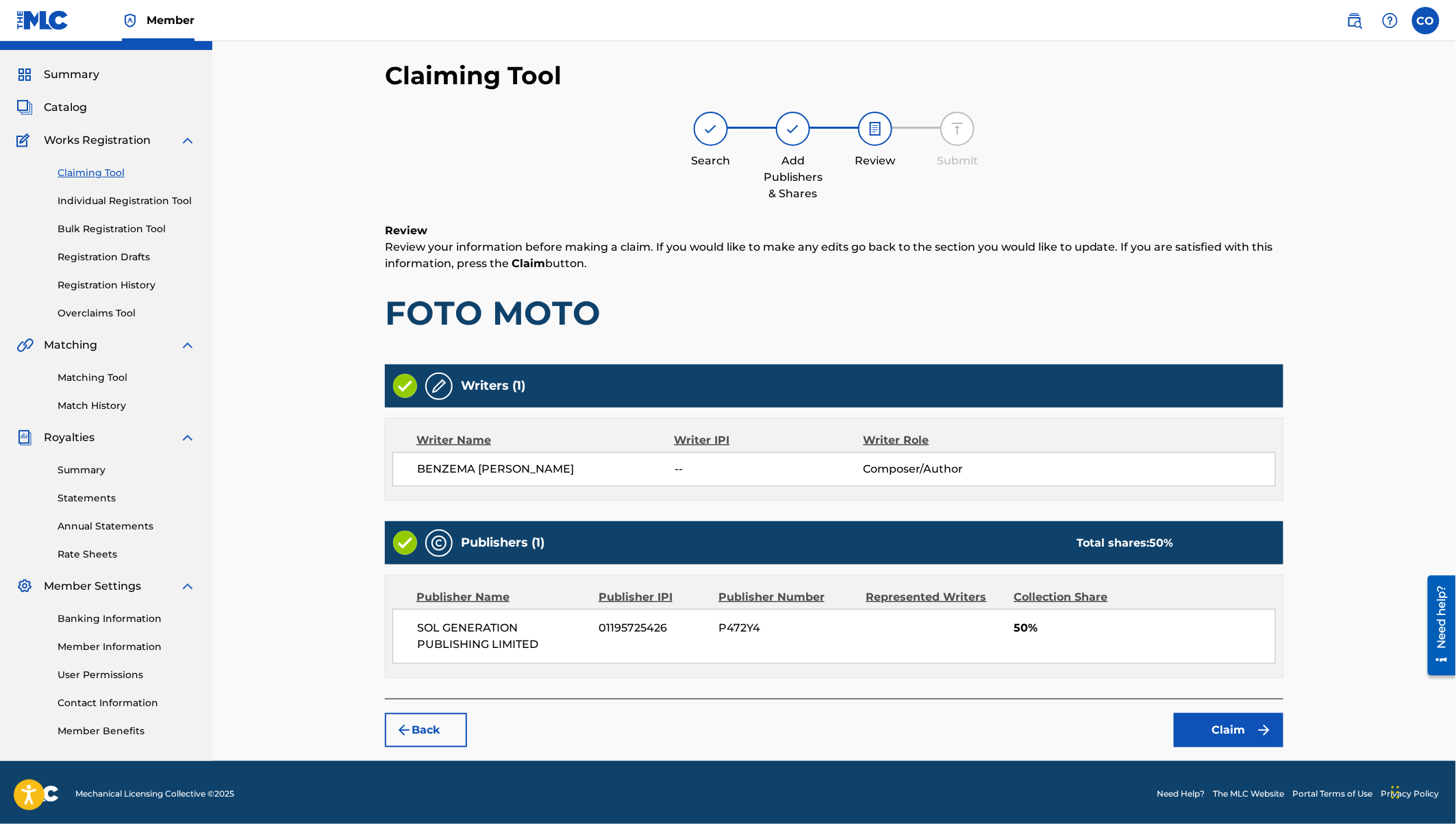
click at [1223, 725] on button "Claim" at bounding box center [1228, 730] width 110 height 34
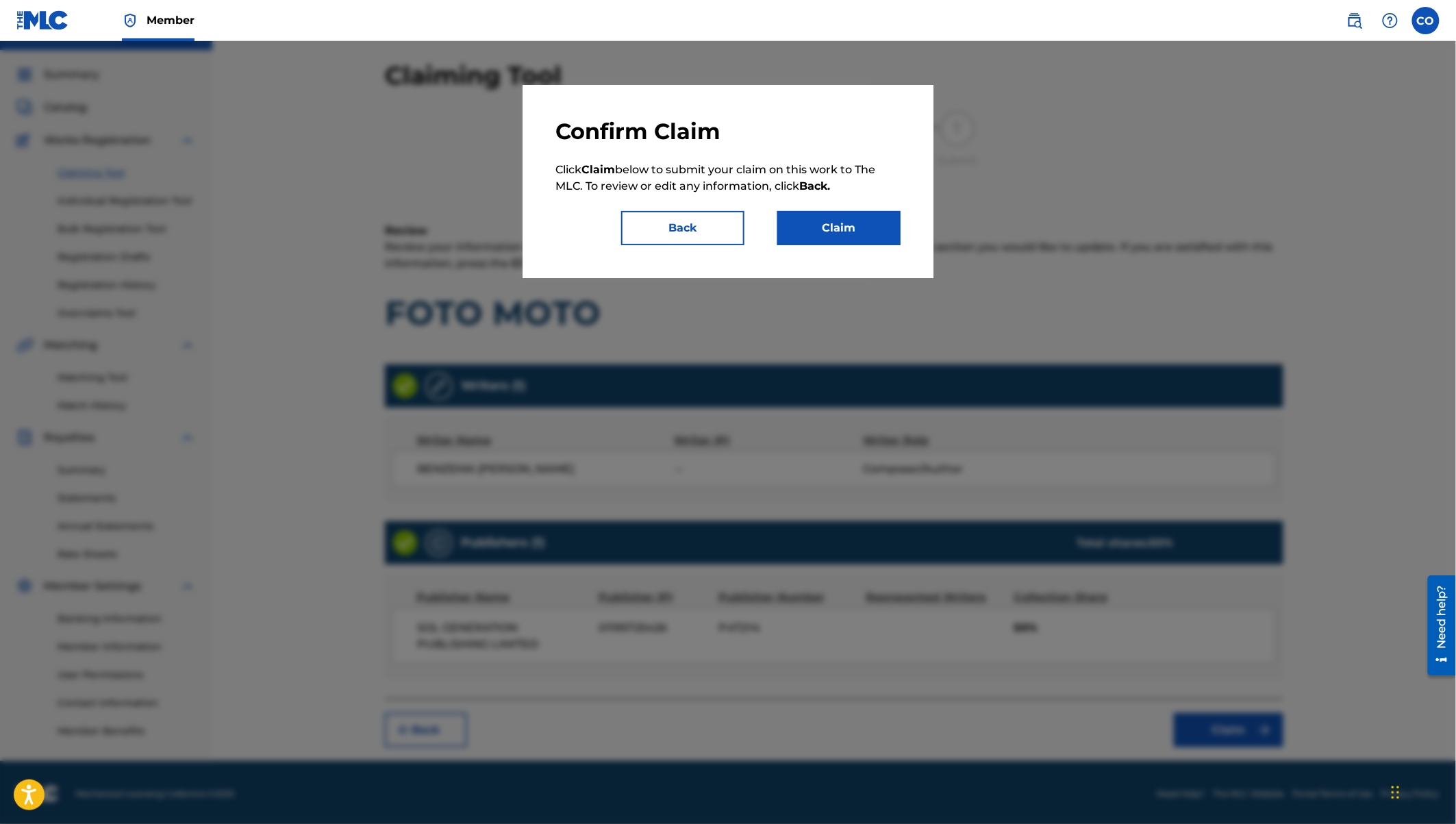
click at [841, 231] on button "Claim" at bounding box center [838, 228] width 123 height 34
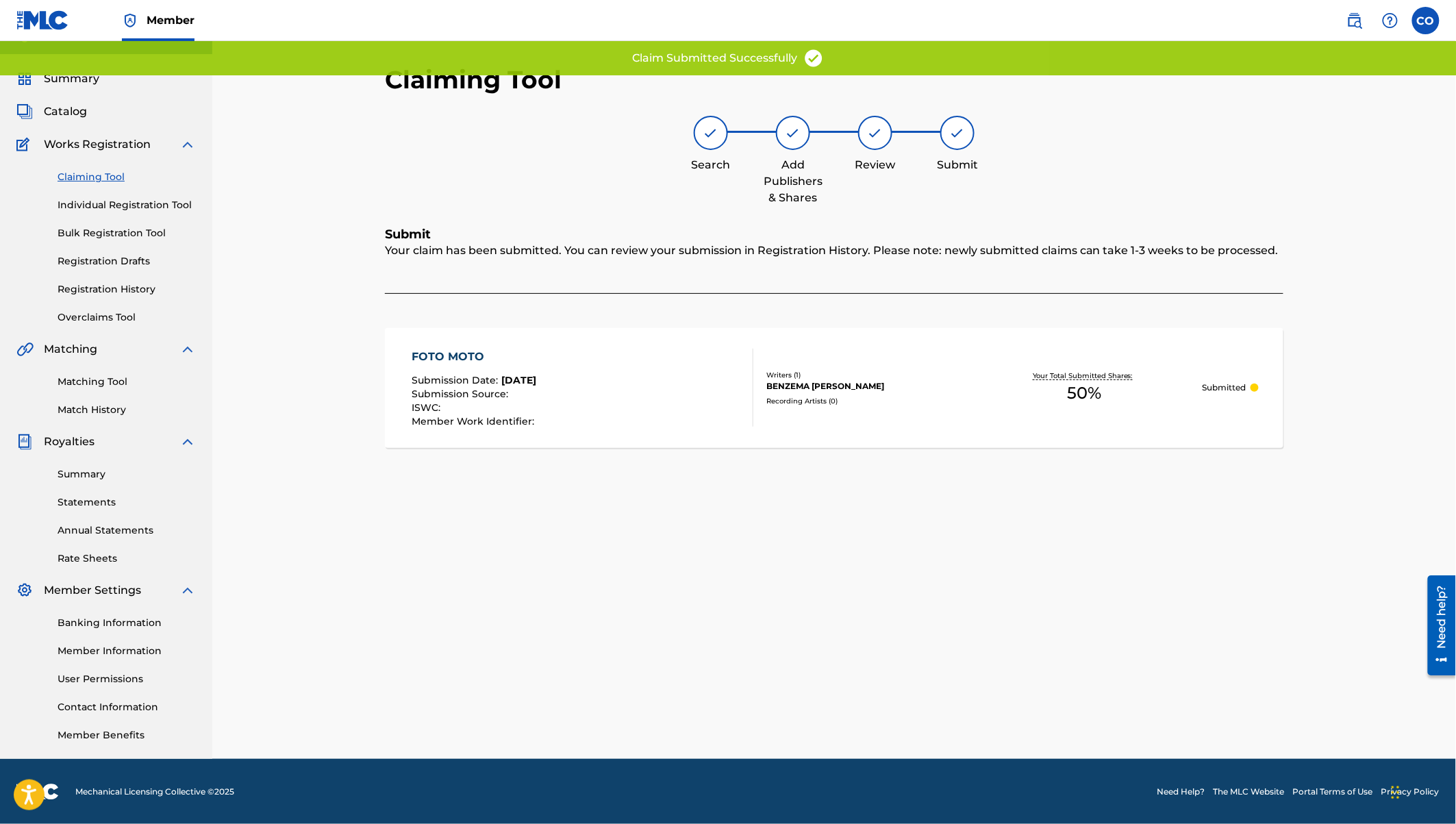
scroll to position [0, 0]
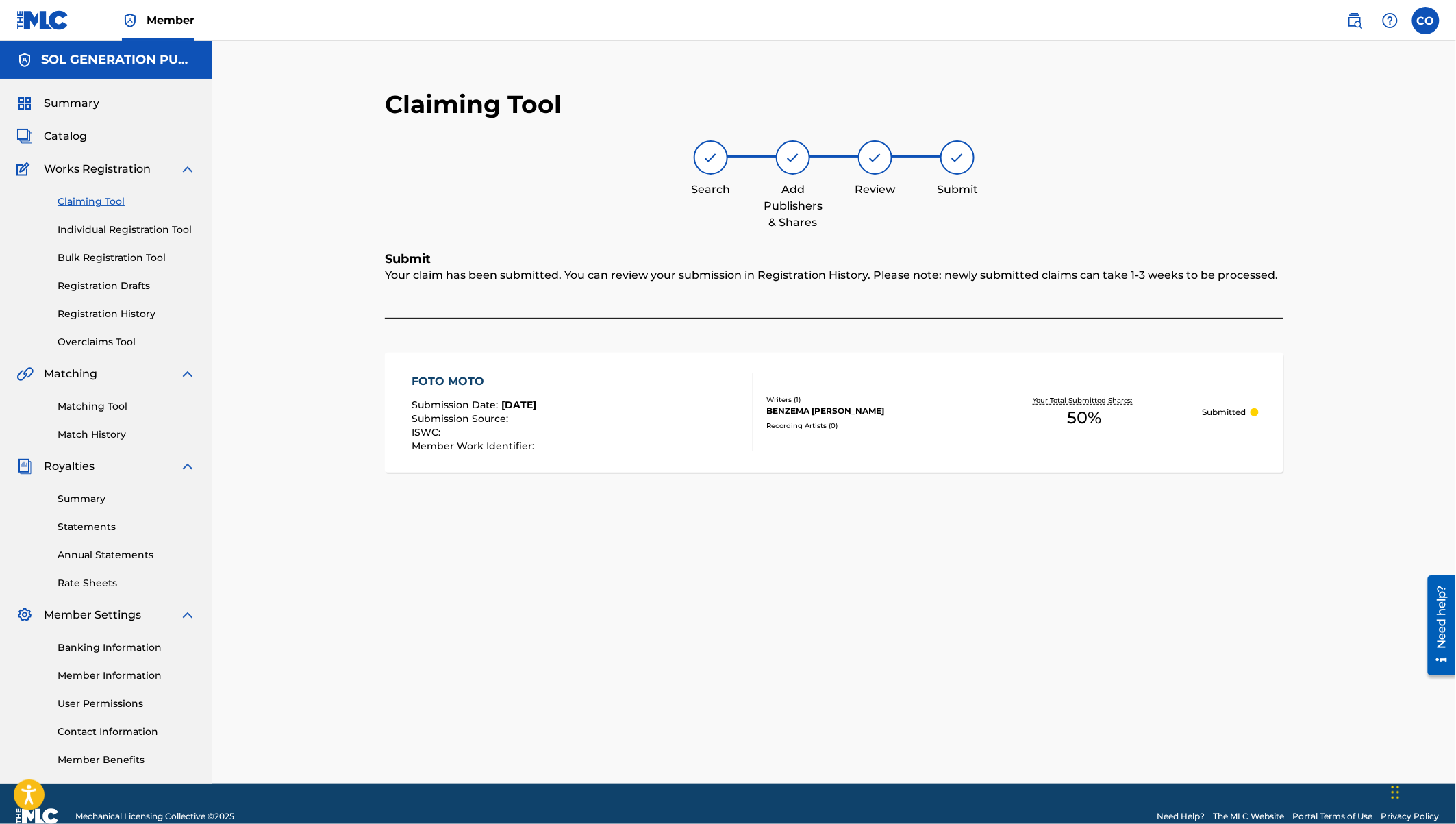
click at [69, 99] on span "Summary" at bounding box center [71, 103] width 56 height 16
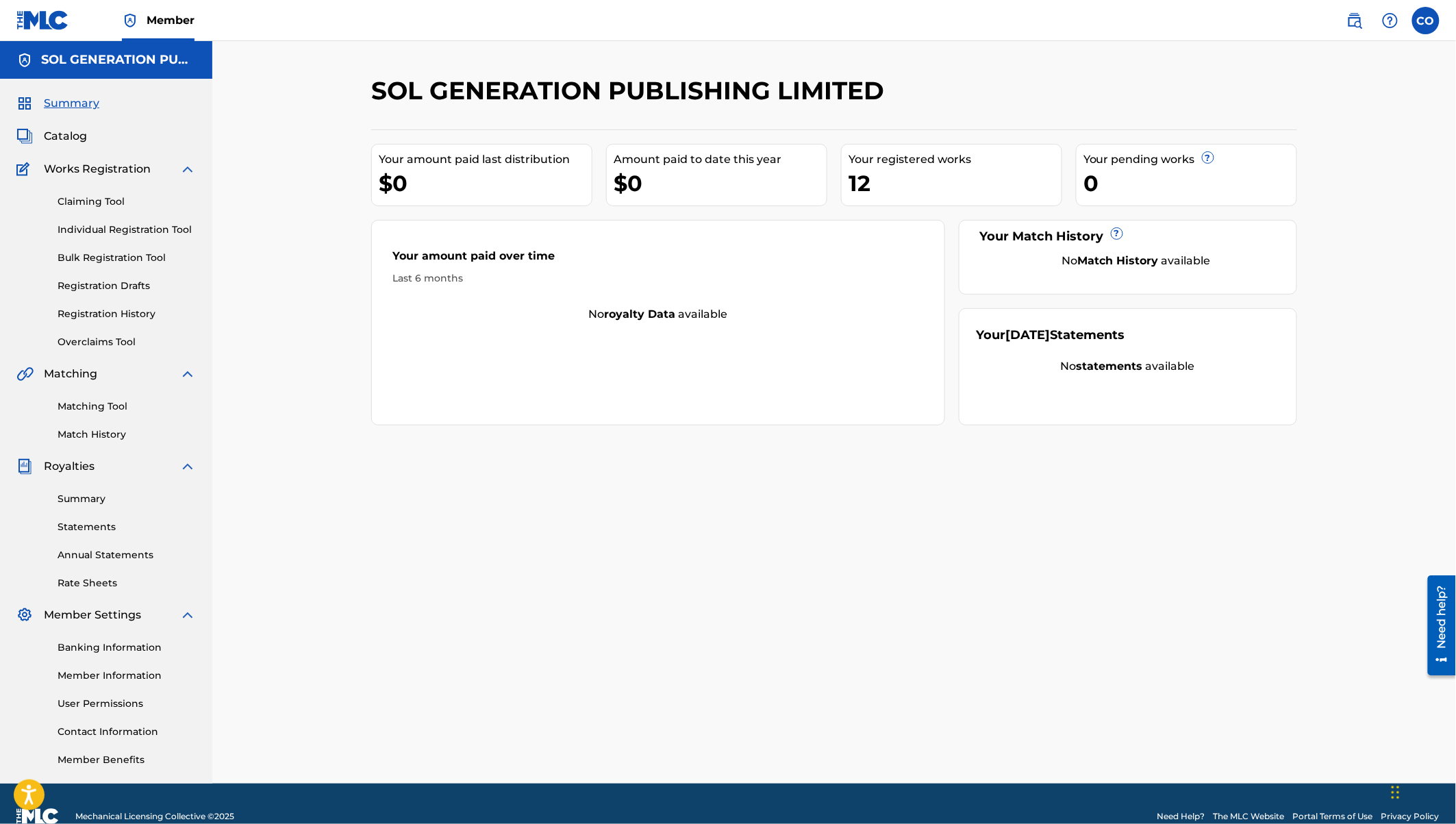
click at [87, 313] on link "Registration History" at bounding box center [127, 313] width 139 height 15
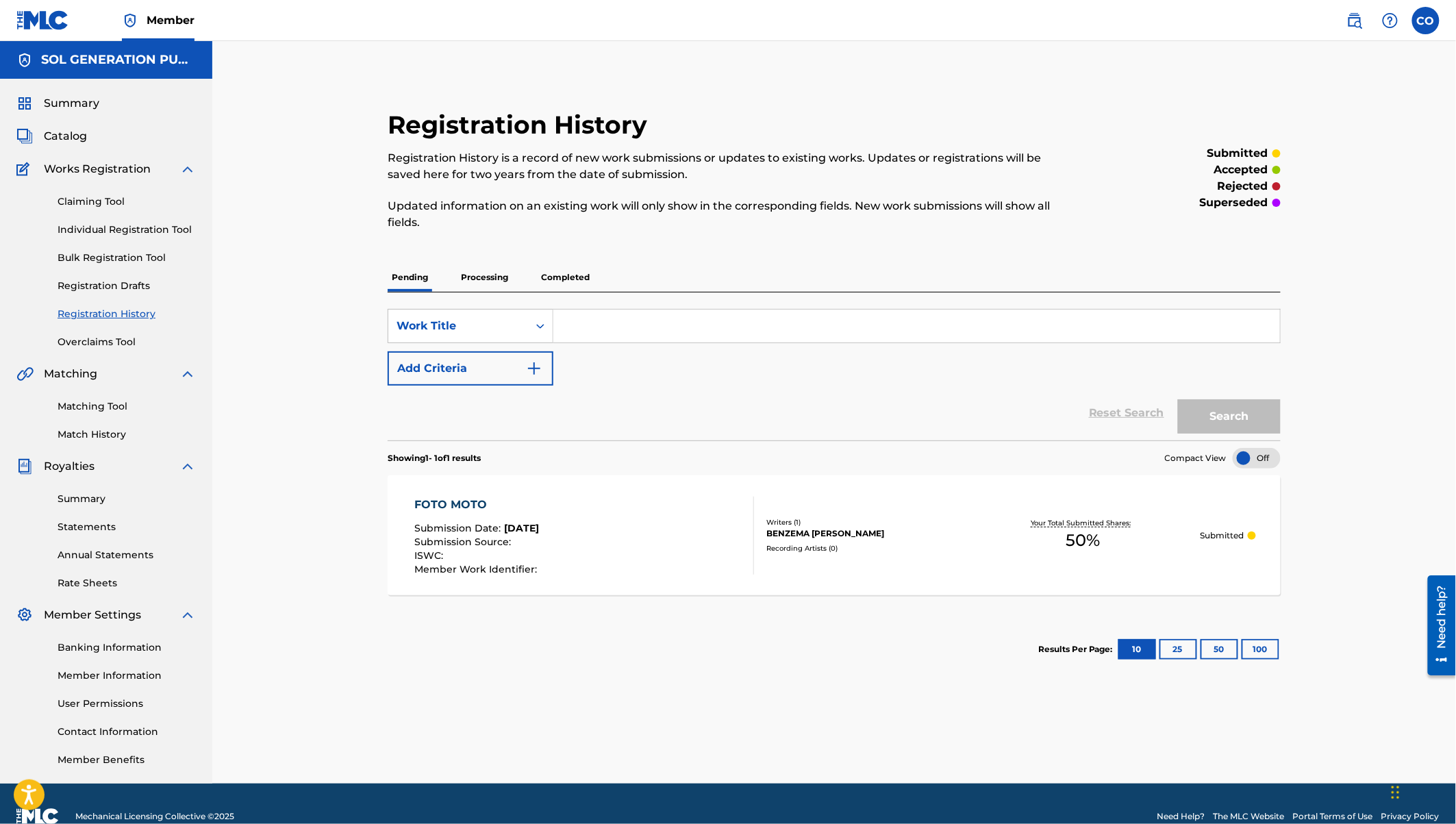
click at [1259, 644] on button "100" at bounding box center [1261, 649] width 38 height 21
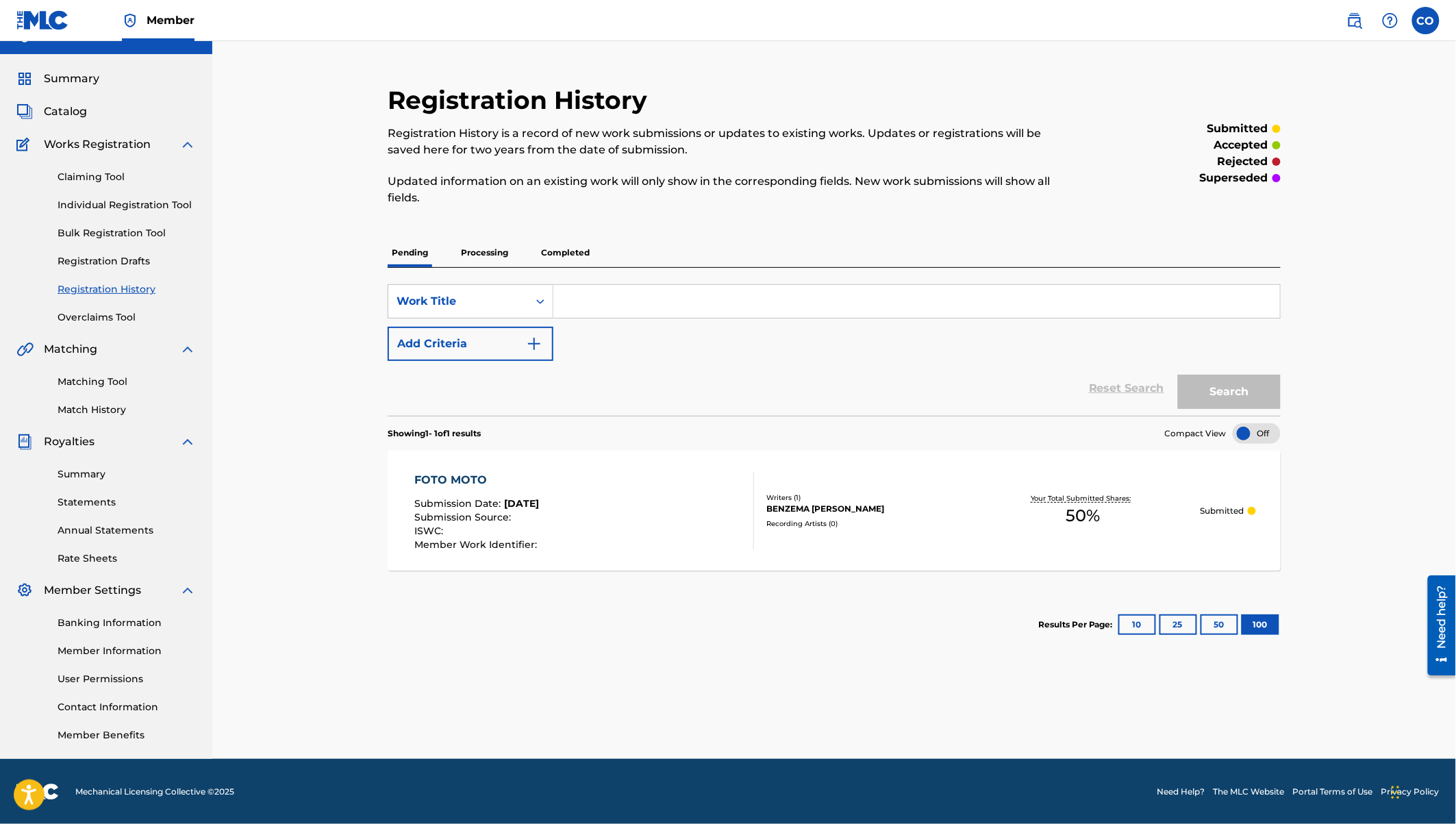
click at [491, 253] on p "Processing" at bounding box center [484, 253] width 56 height 29
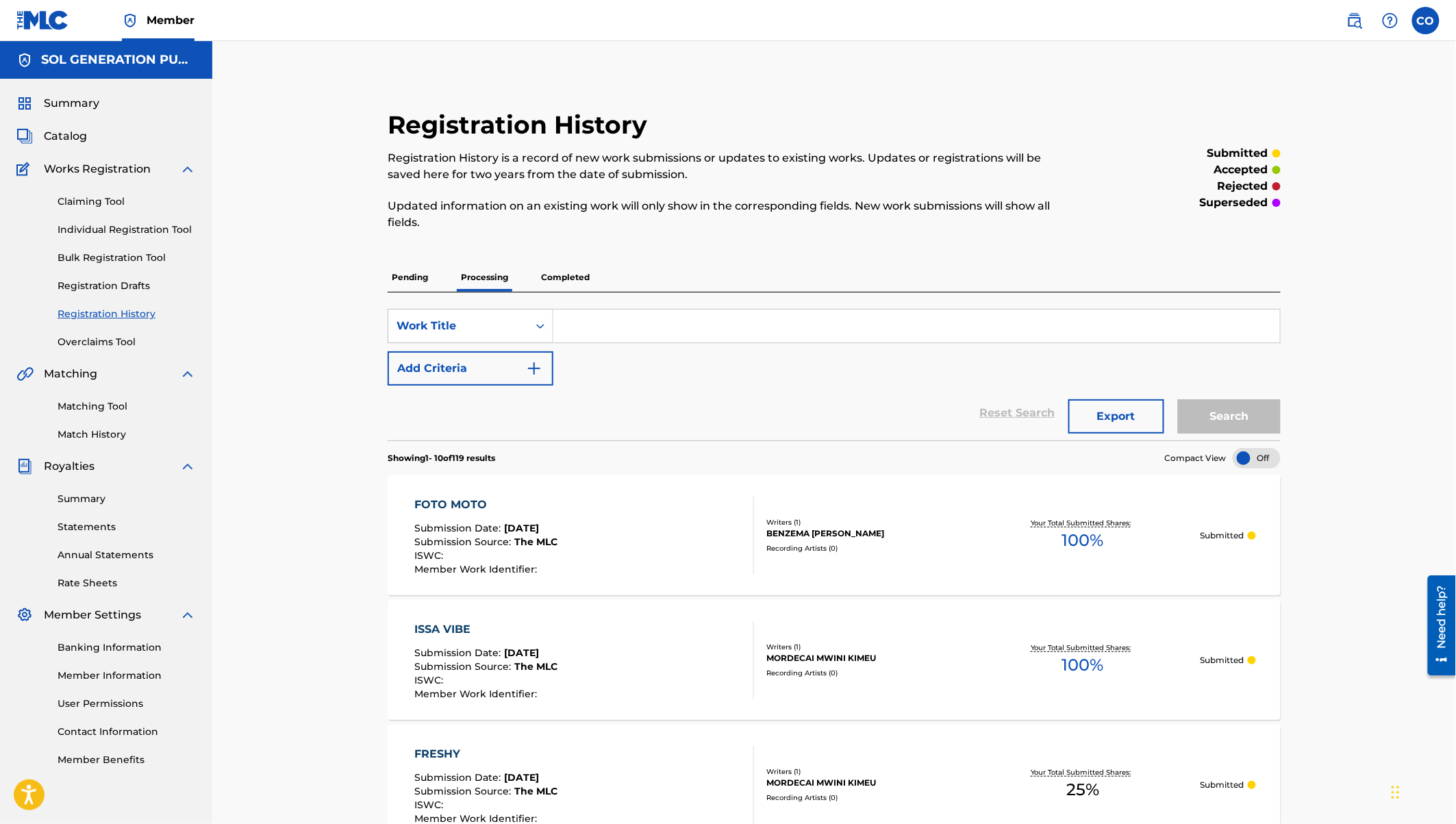
click at [564, 275] on p "Completed" at bounding box center [565, 278] width 57 height 29
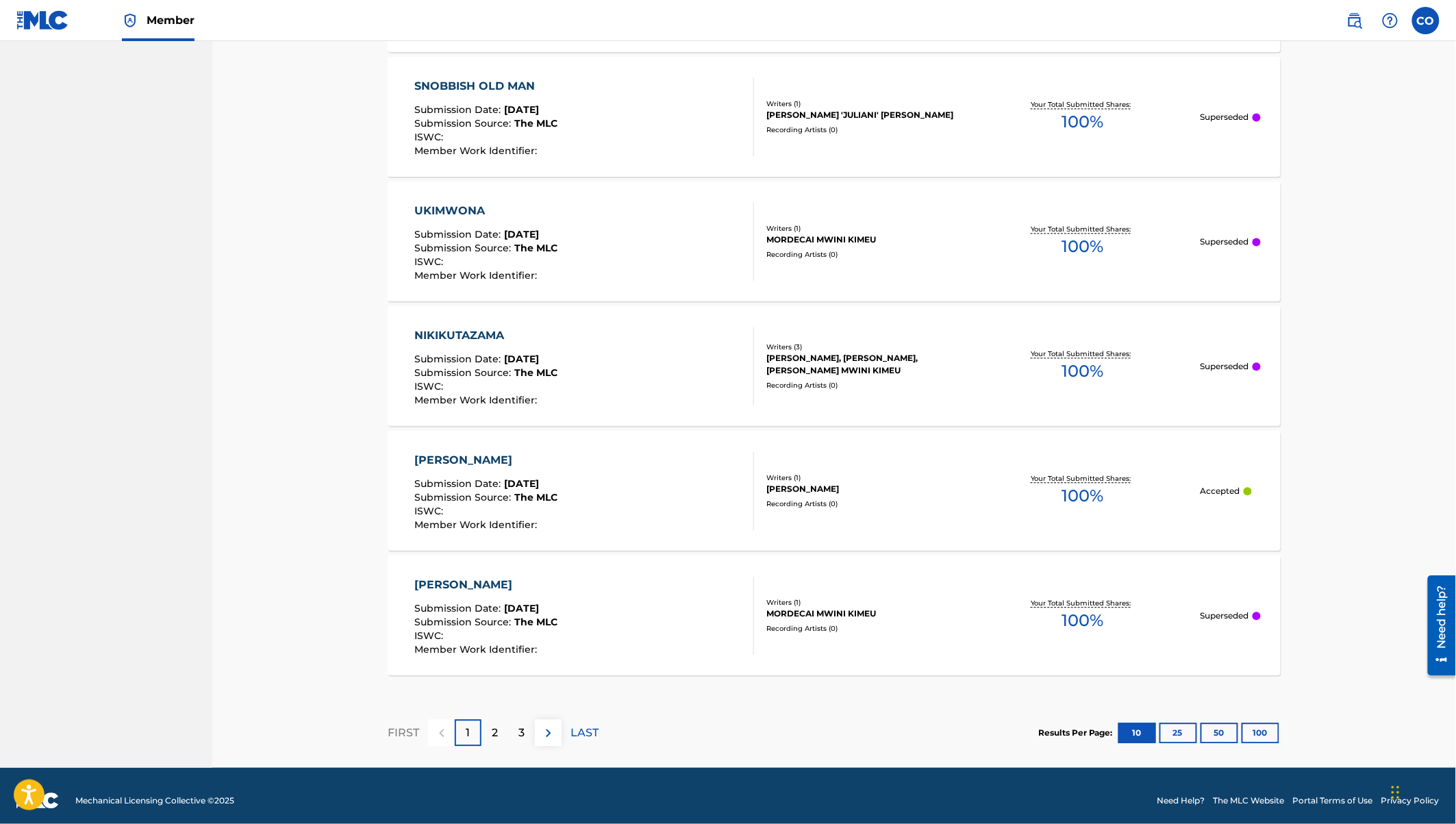
scroll to position [1106, 0]
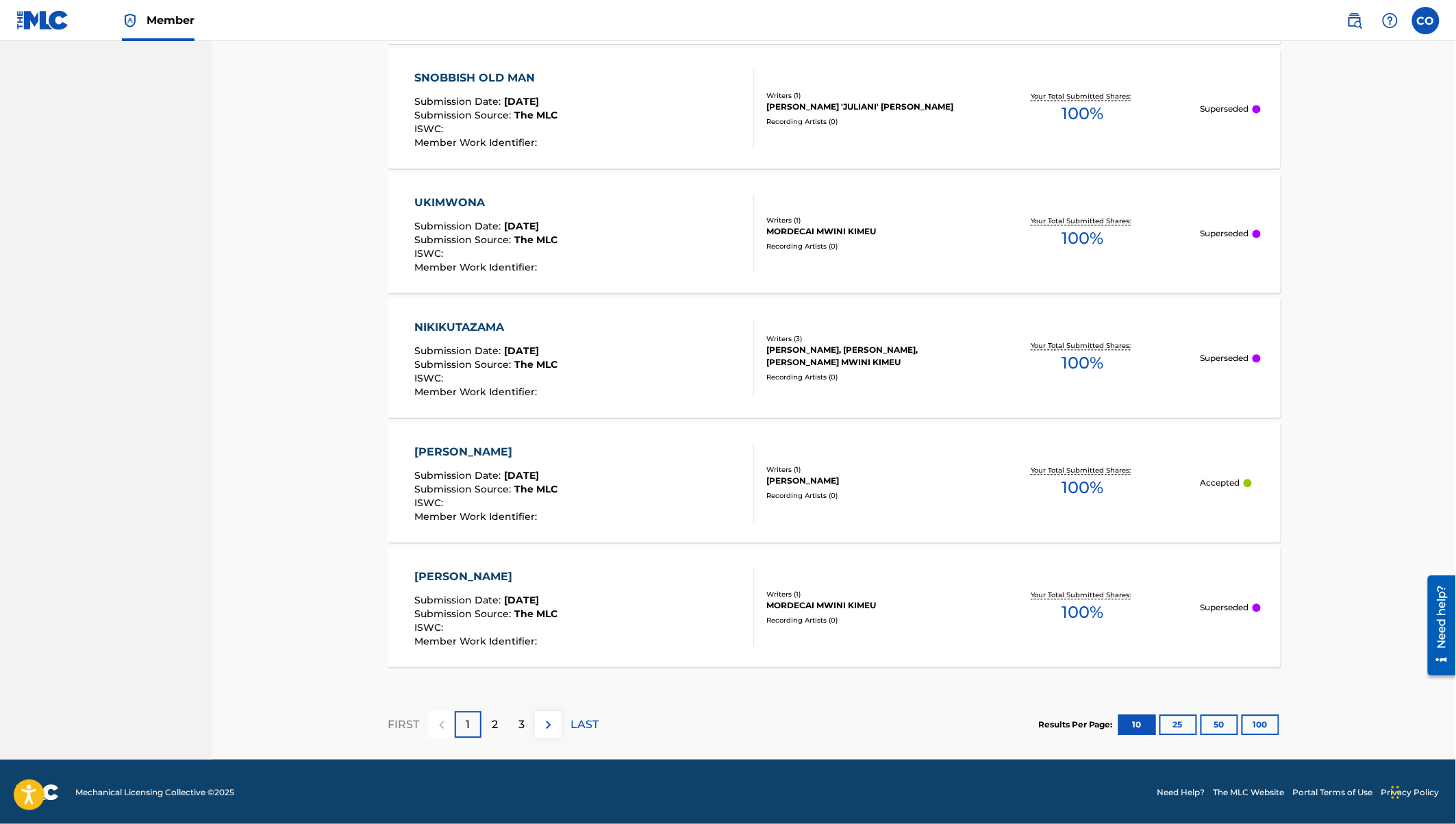
click at [448, 199] on div "UKIMWONA" at bounding box center [486, 202] width 143 height 16
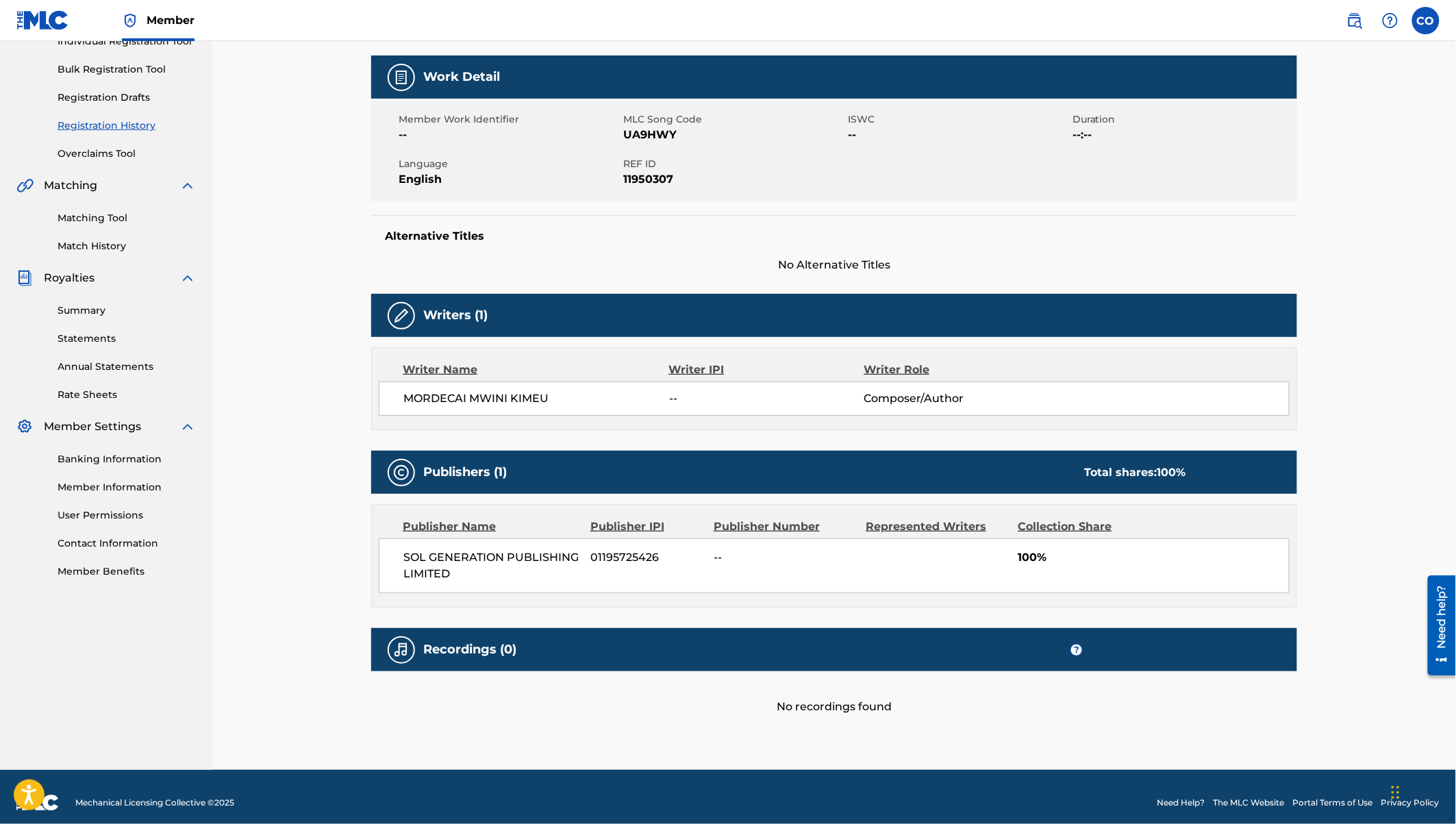
scroll to position [196, 0]
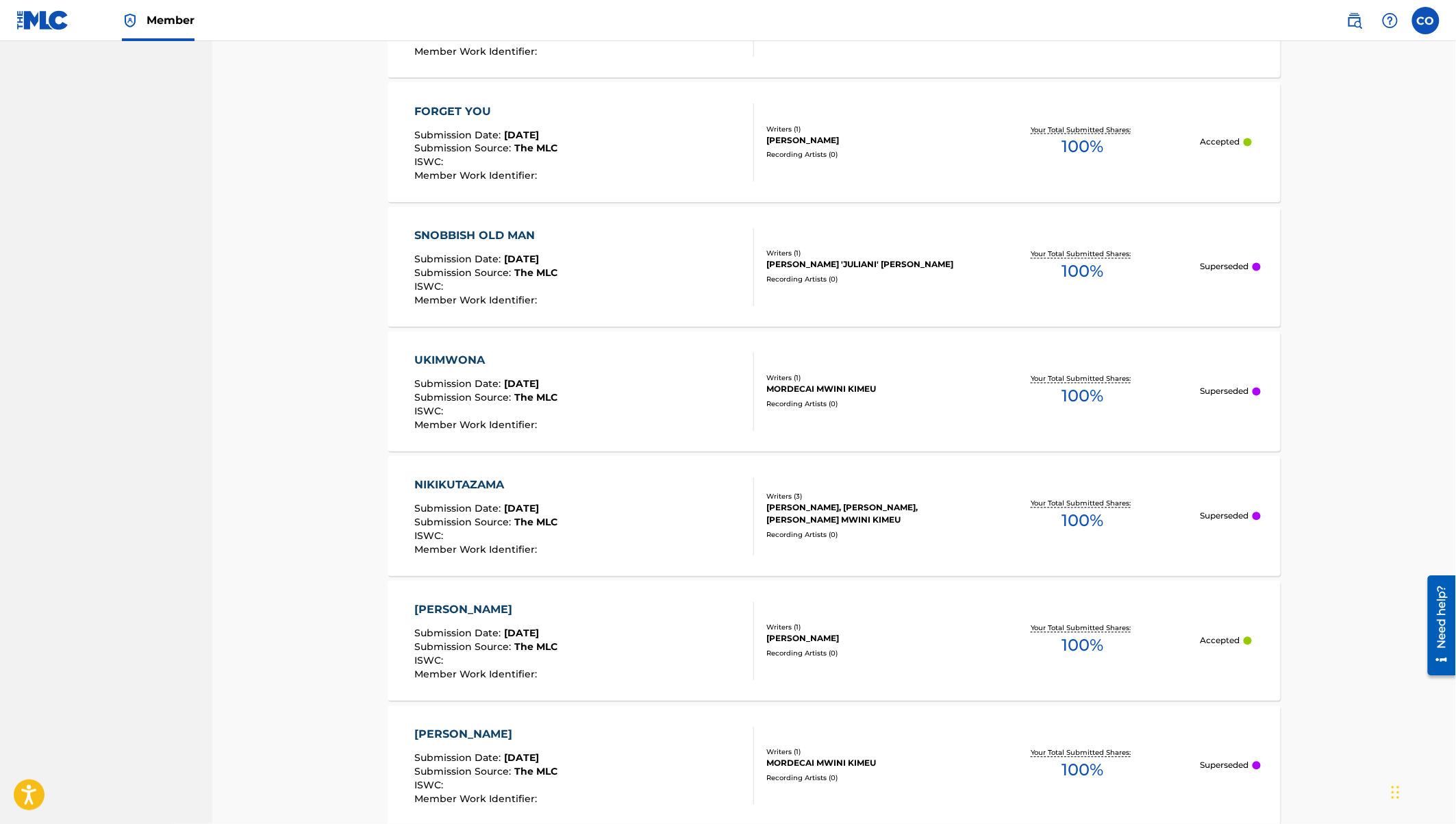
scroll to position [1106, 0]
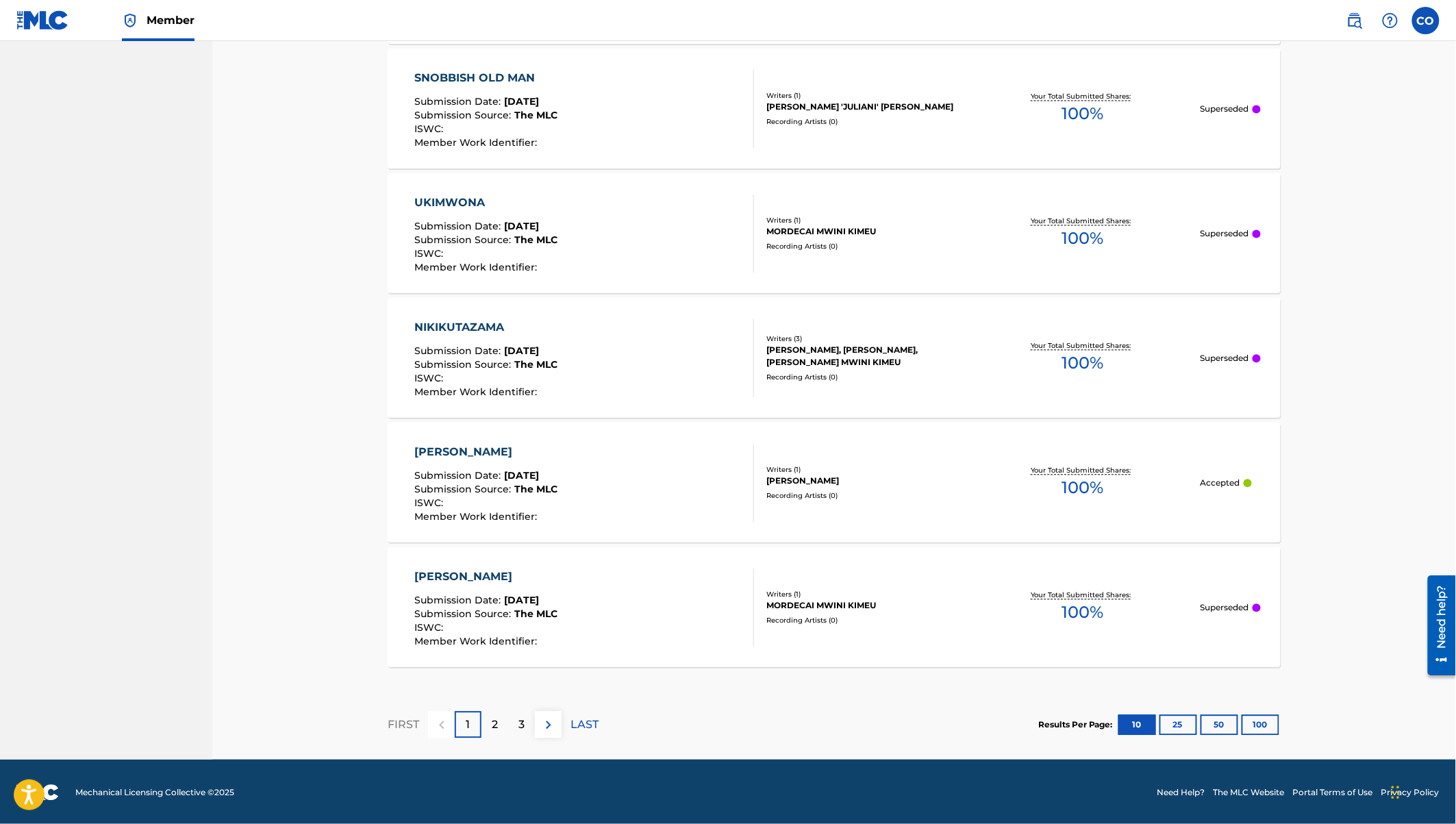
click at [1180, 723] on button "25" at bounding box center [1179, 725] width 38 height 21
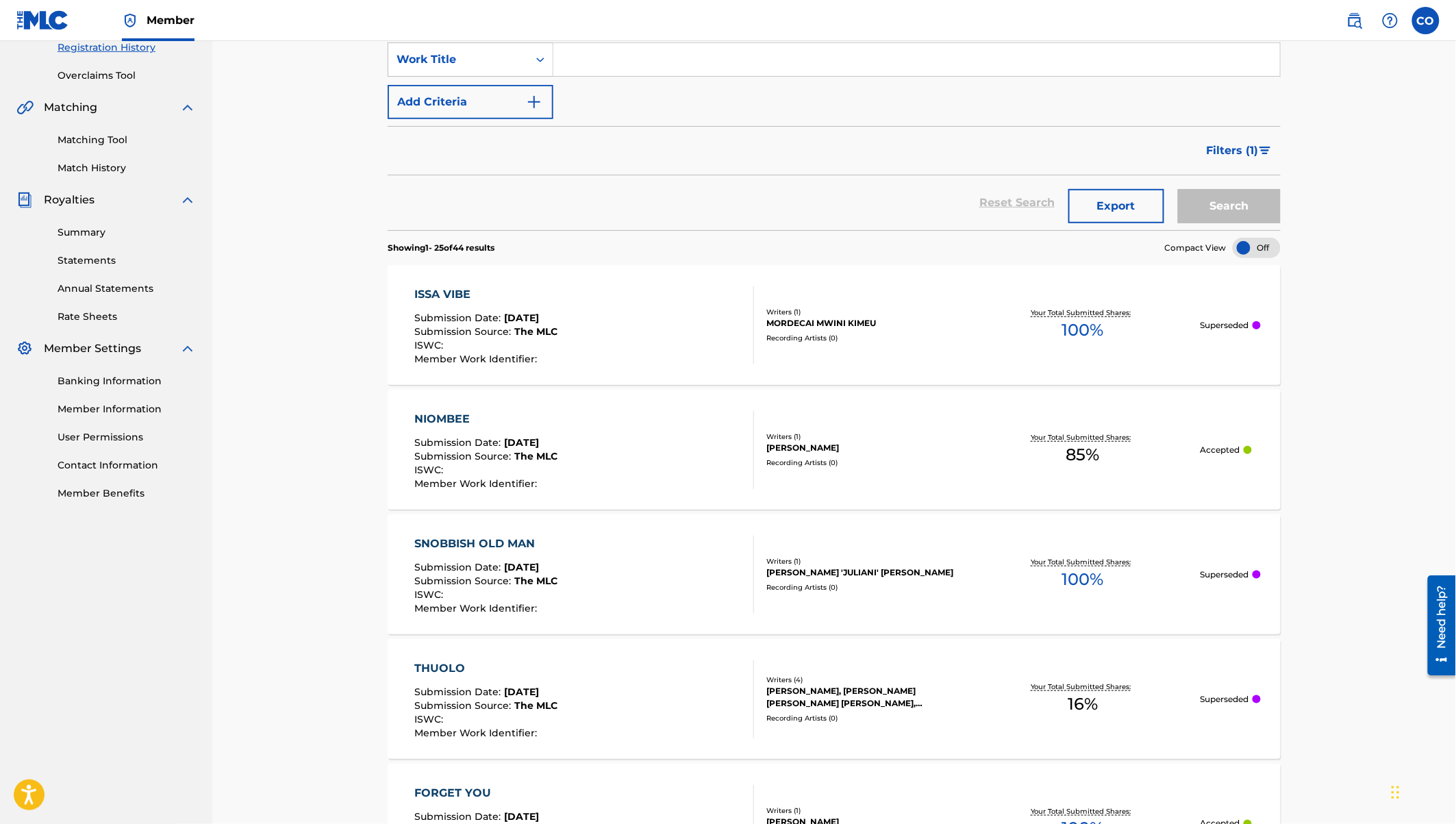
scroll to position [267, 0]
click at [1224, 322] on p "Superseded" at bounding box center [1224, 325] width 49 height 12
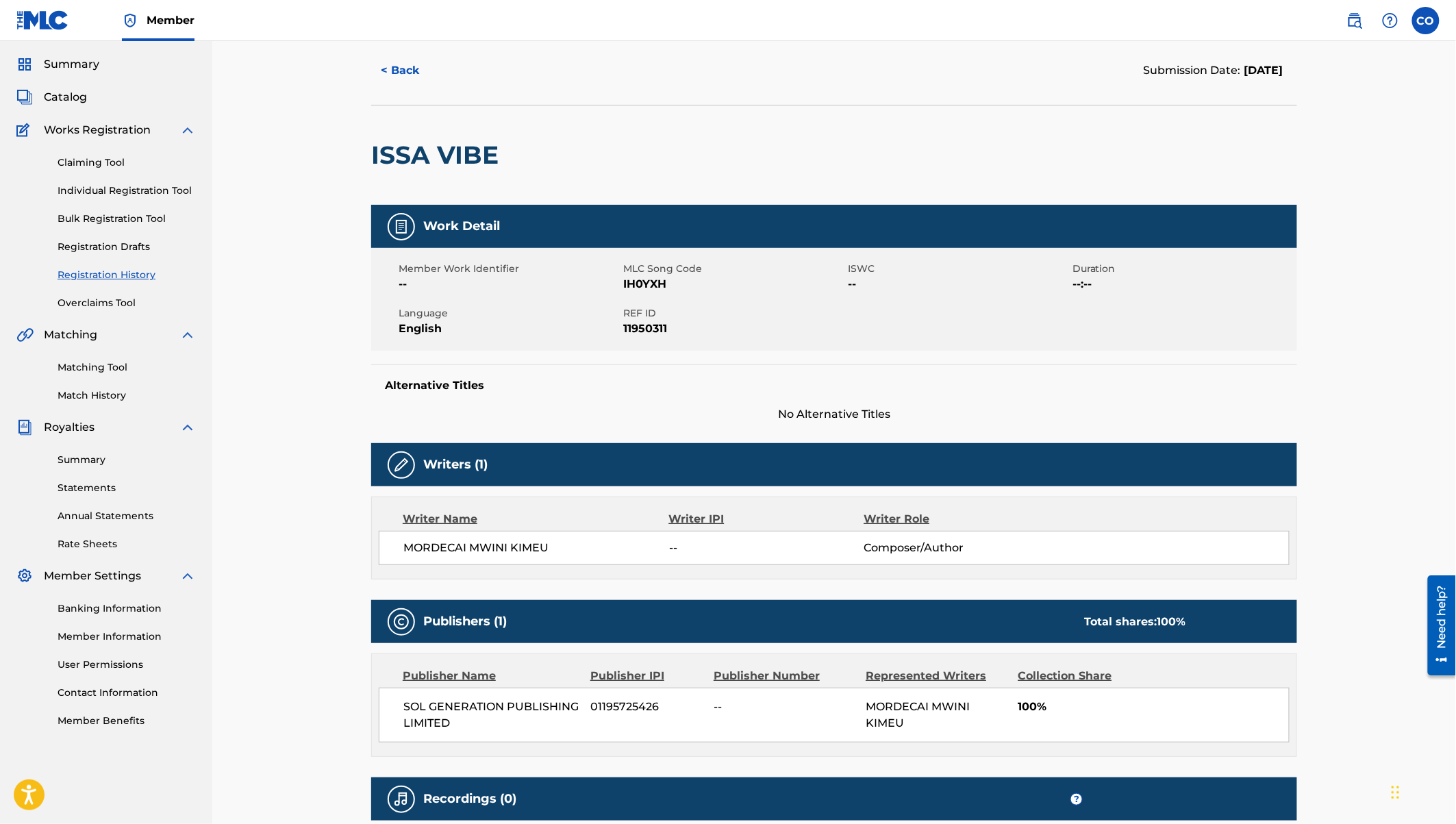
scroll to position [196, 0]
